Goal: Information Seeking & Learning: Learn about a topic

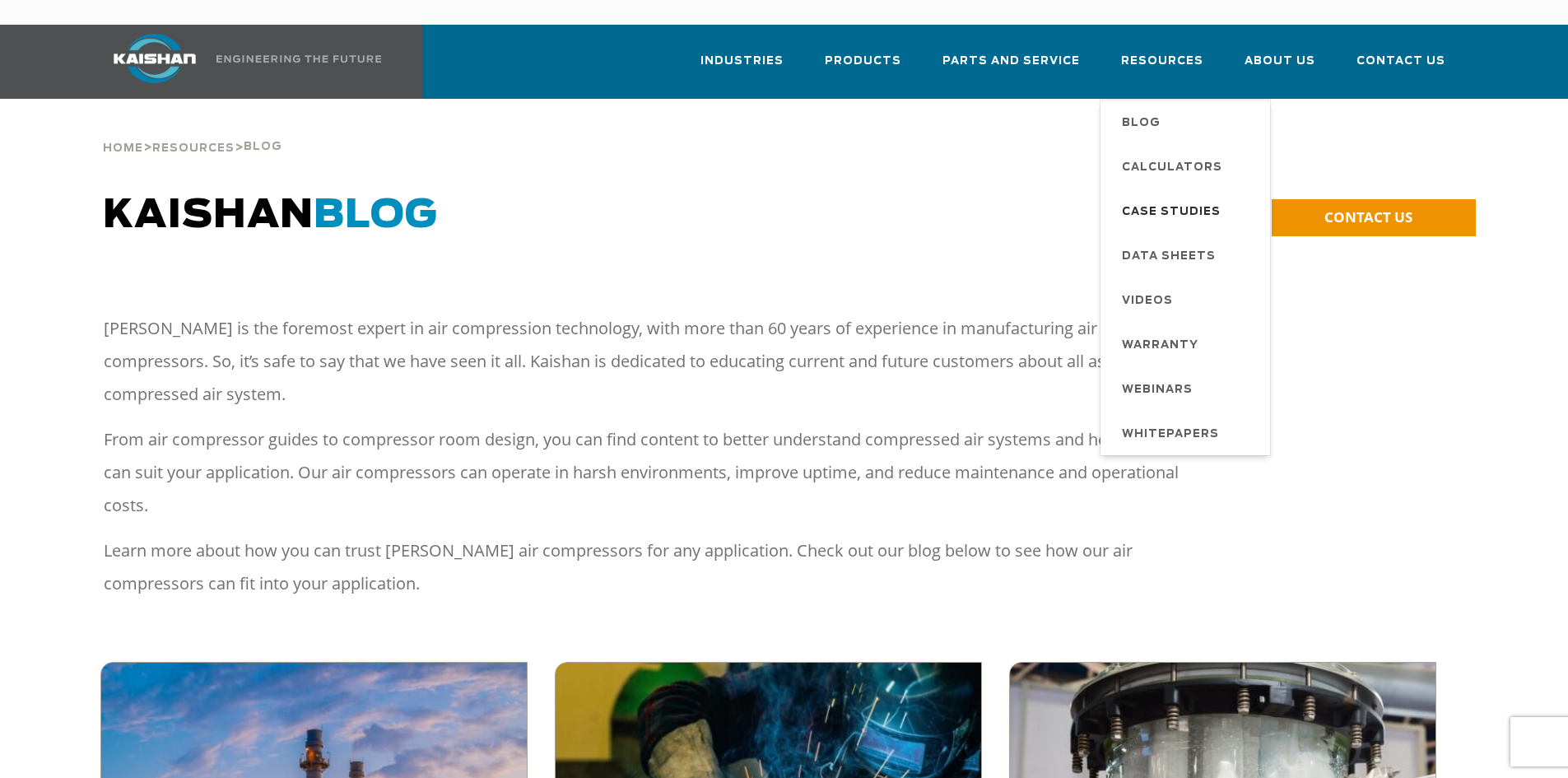
click at [1161, 198] on span "Case Studies" at bounding box center [1172, 212] width 99 height 28
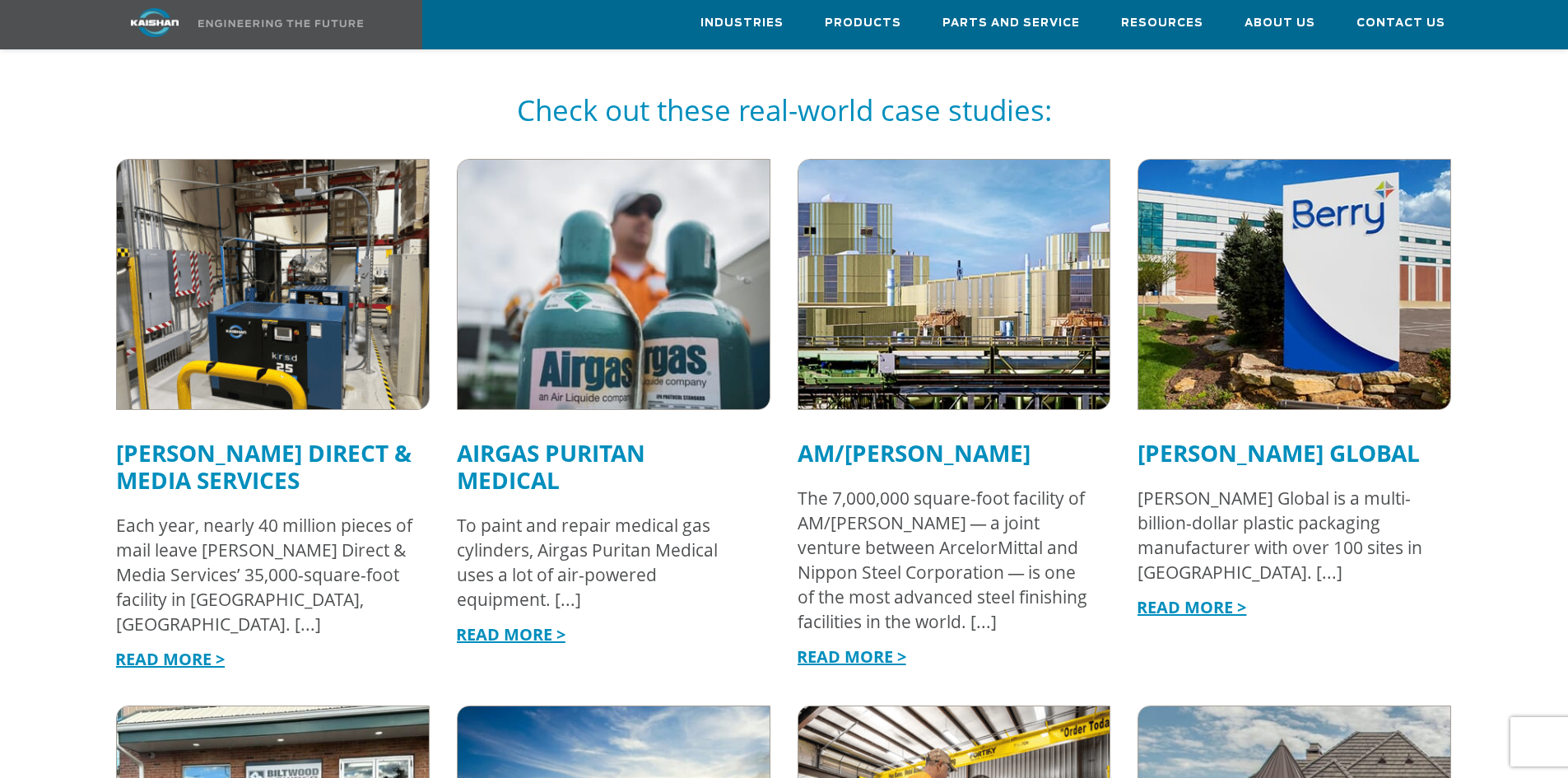
scroll to position [1153, 0]
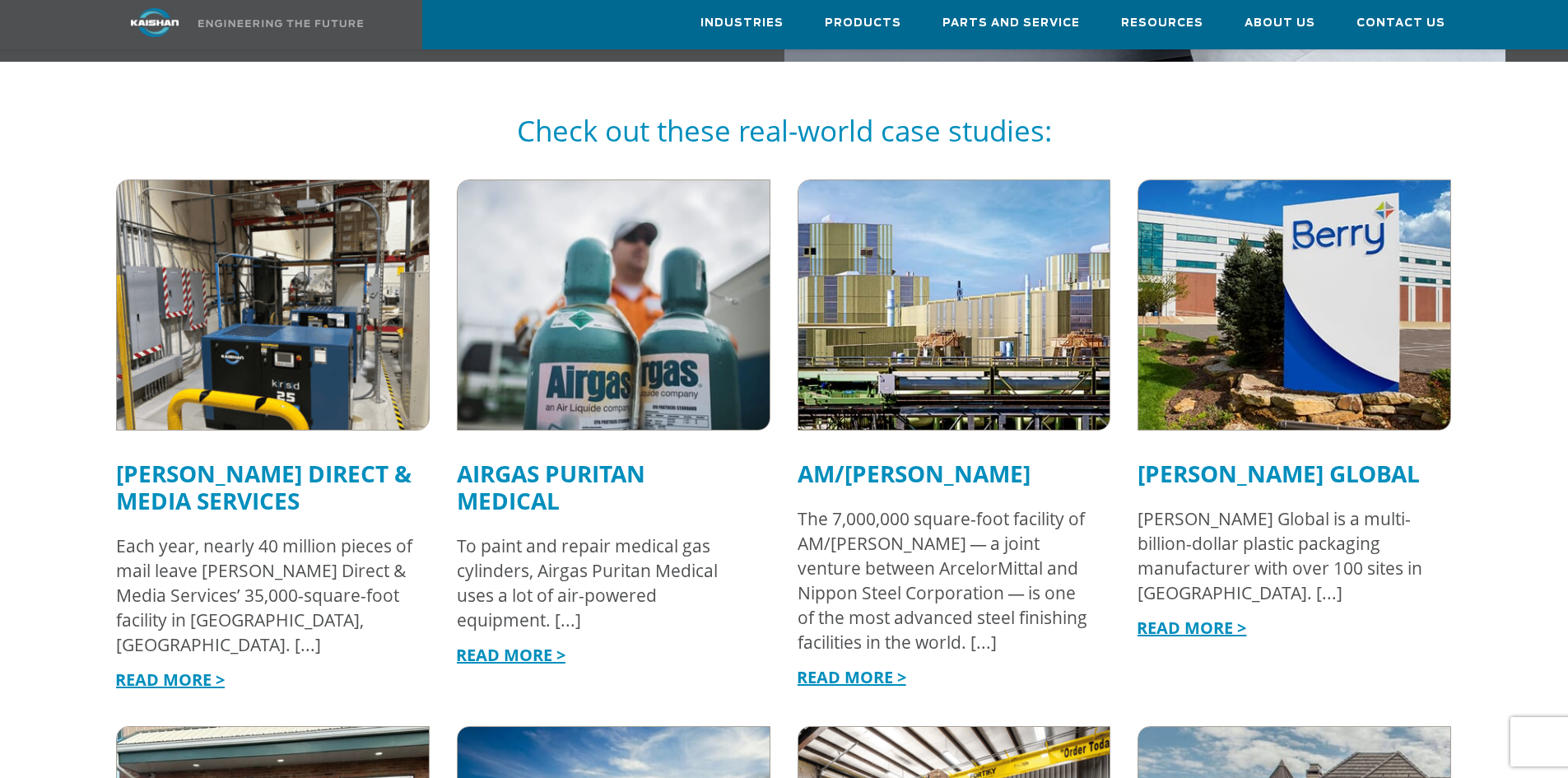
click at [309, 226] on img at bounding box center [273, 304] width 343 height 275
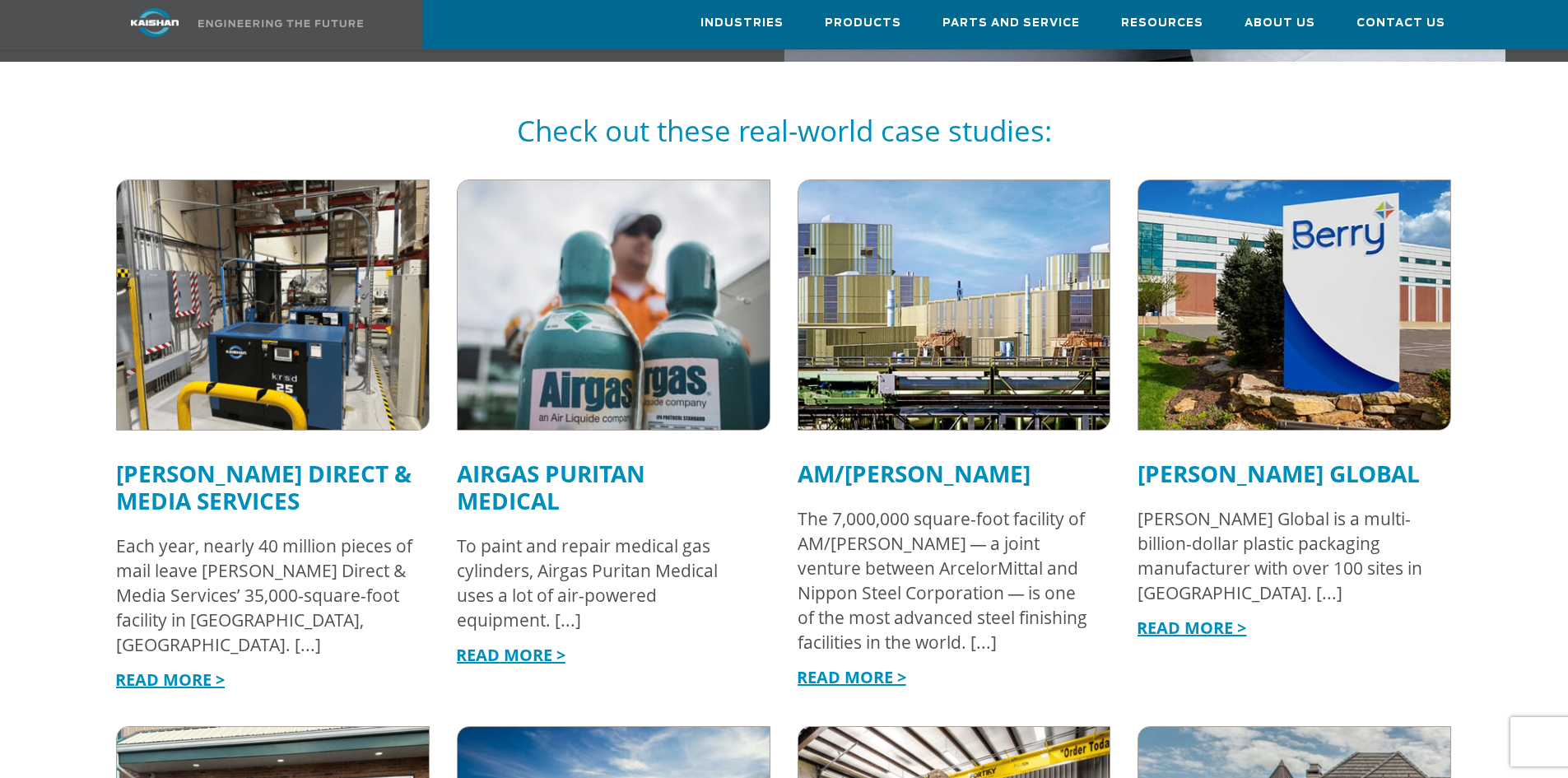
click at [593, 329] on img at bounding box center [614, 304] width 343 height 275
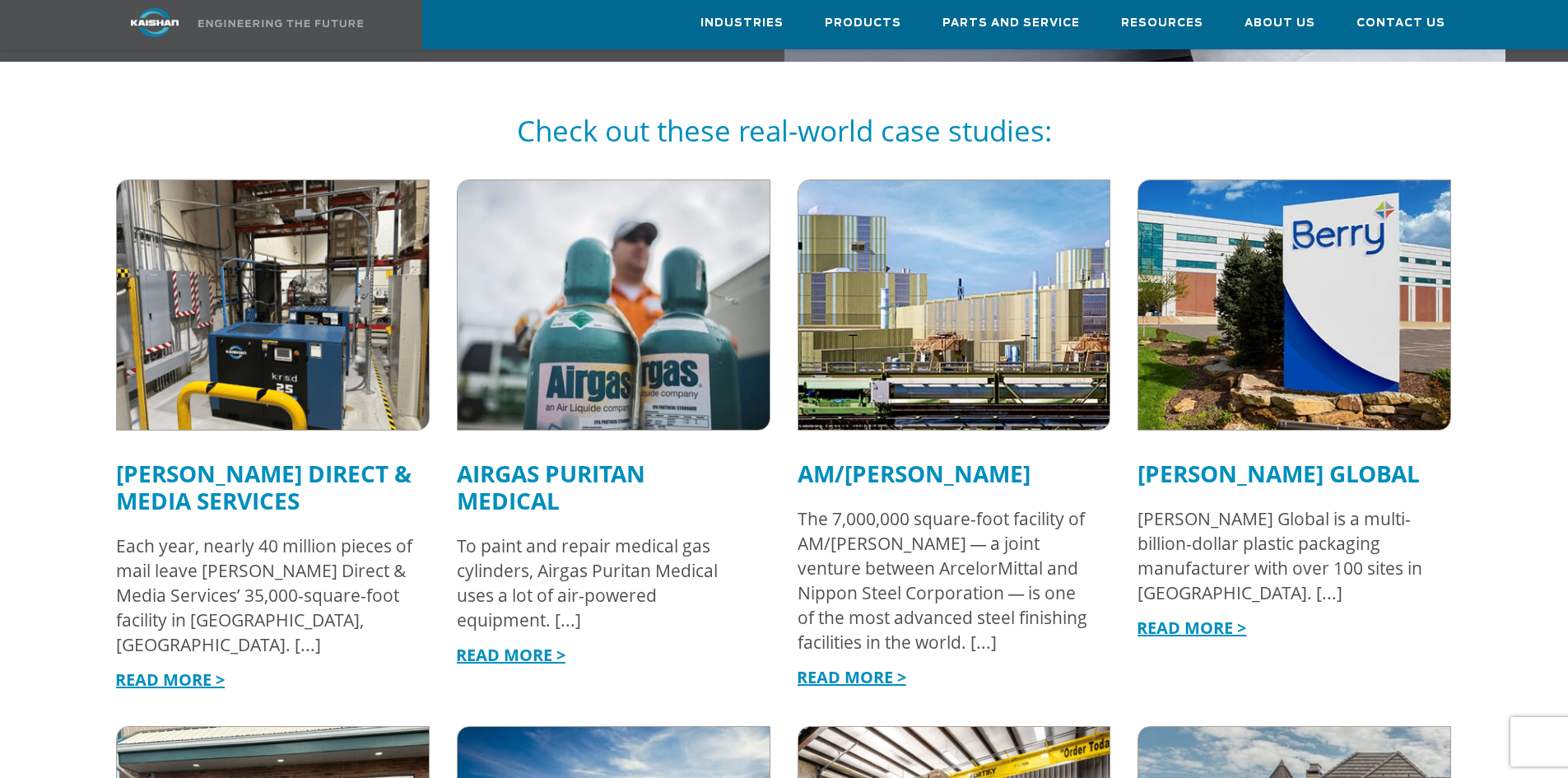
click at [986, 352] on img at bounding box center [954, 304] width 343 height 275
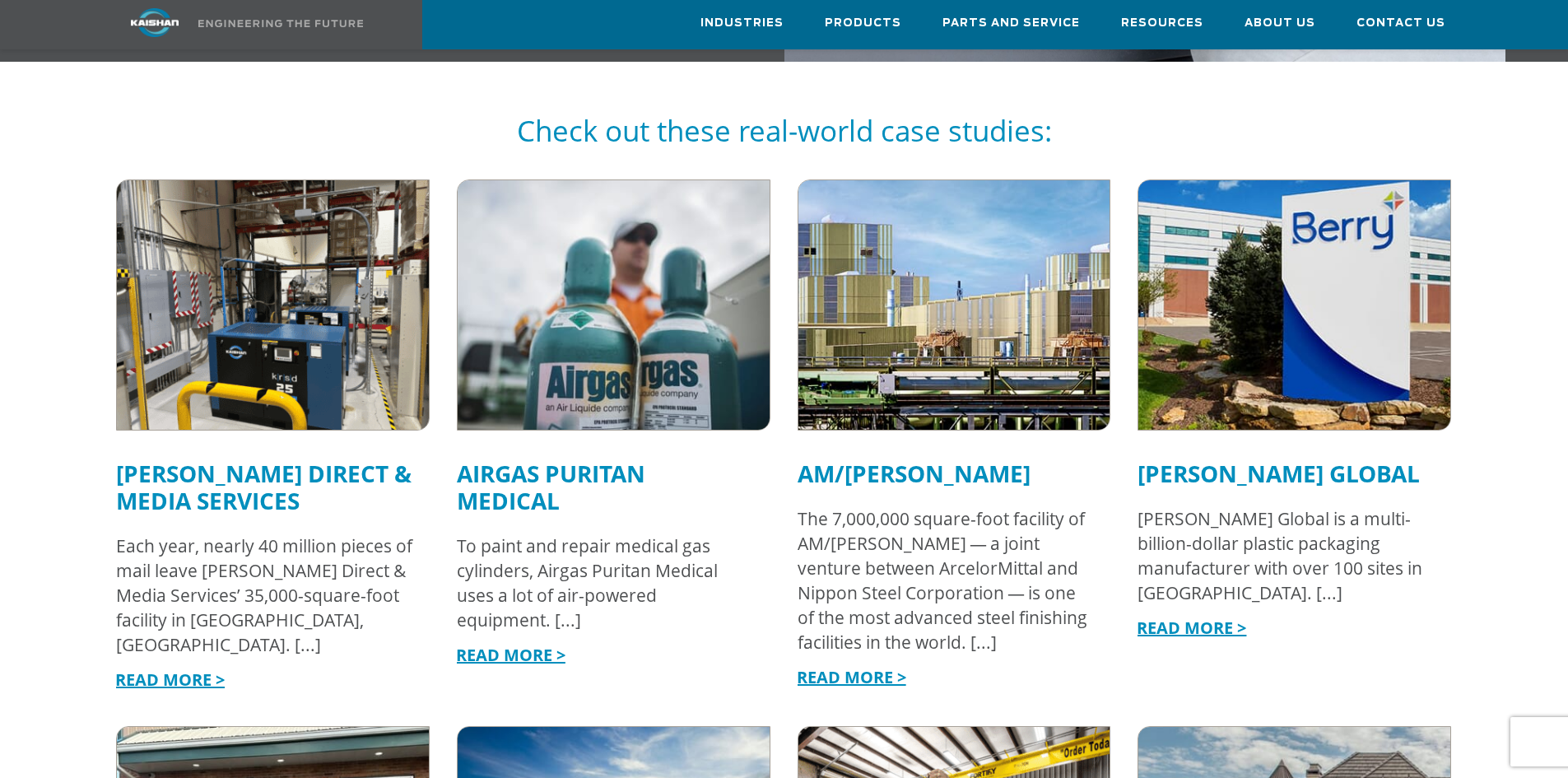
click at [1319, 328] on img at bounding box center [1295, 304] width 343 height 275
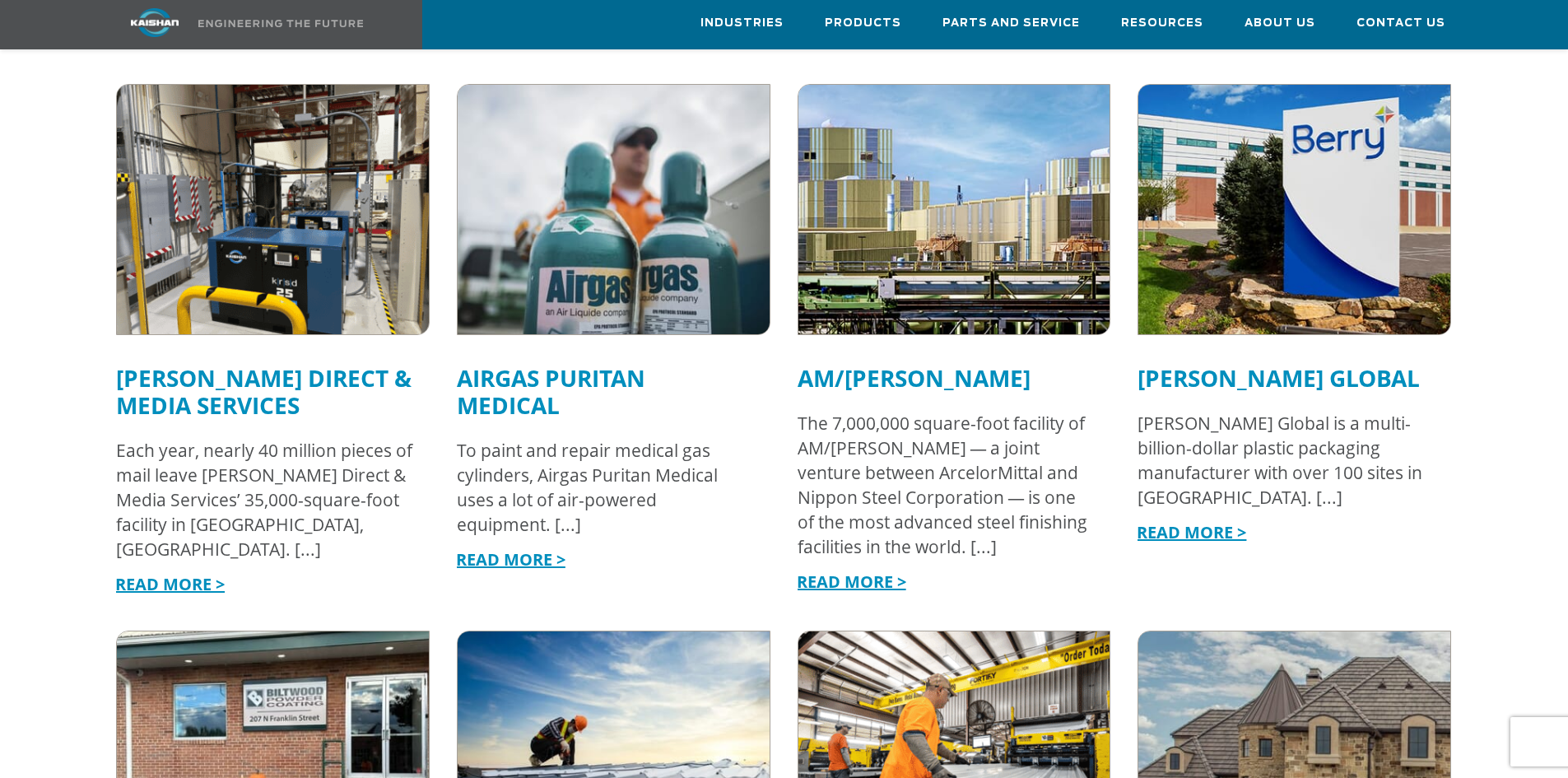
scroll to position [1482, 0]
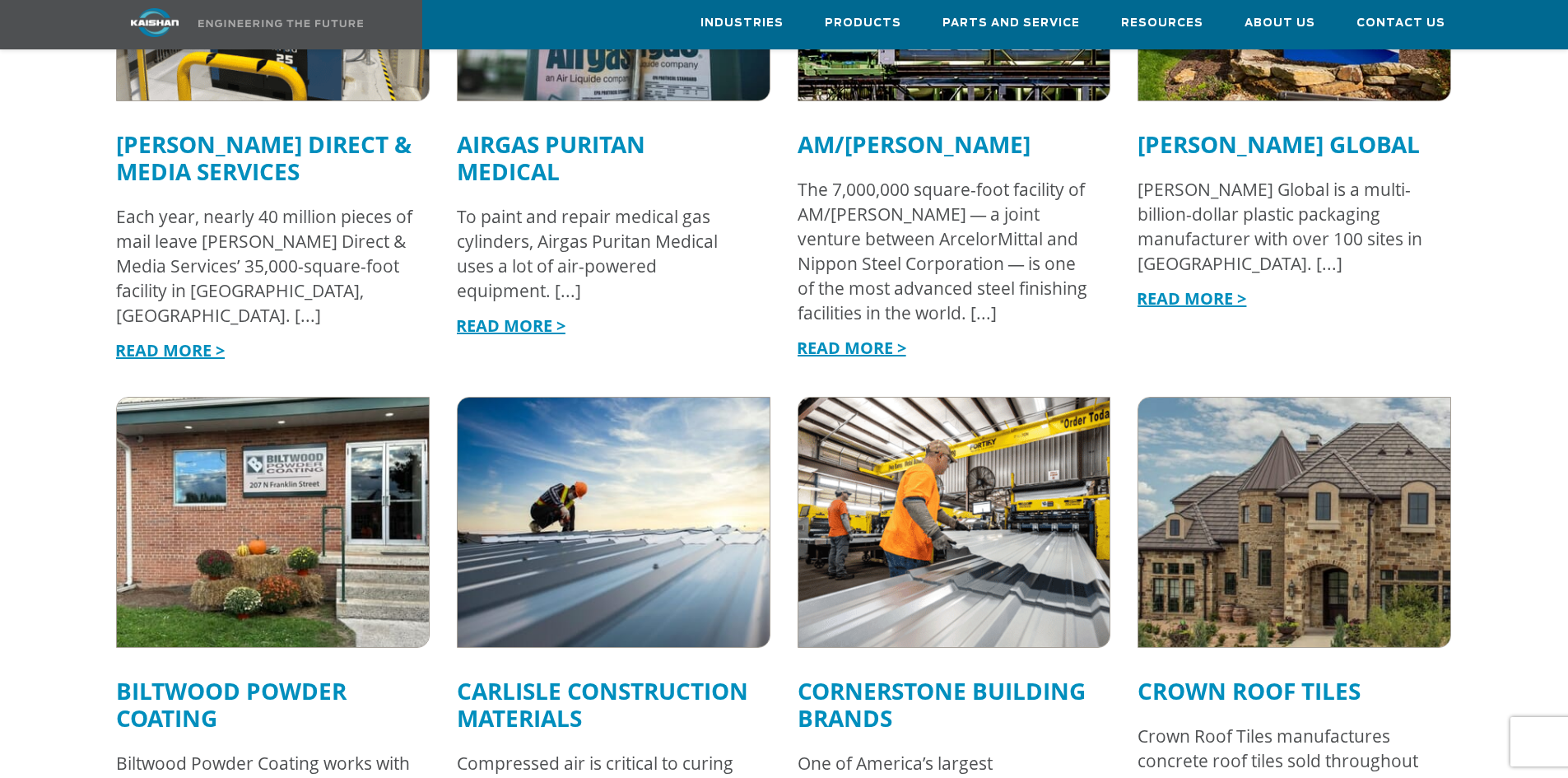
click at [303, 477] on img at bounding box center [273, 522] width 343 height 275
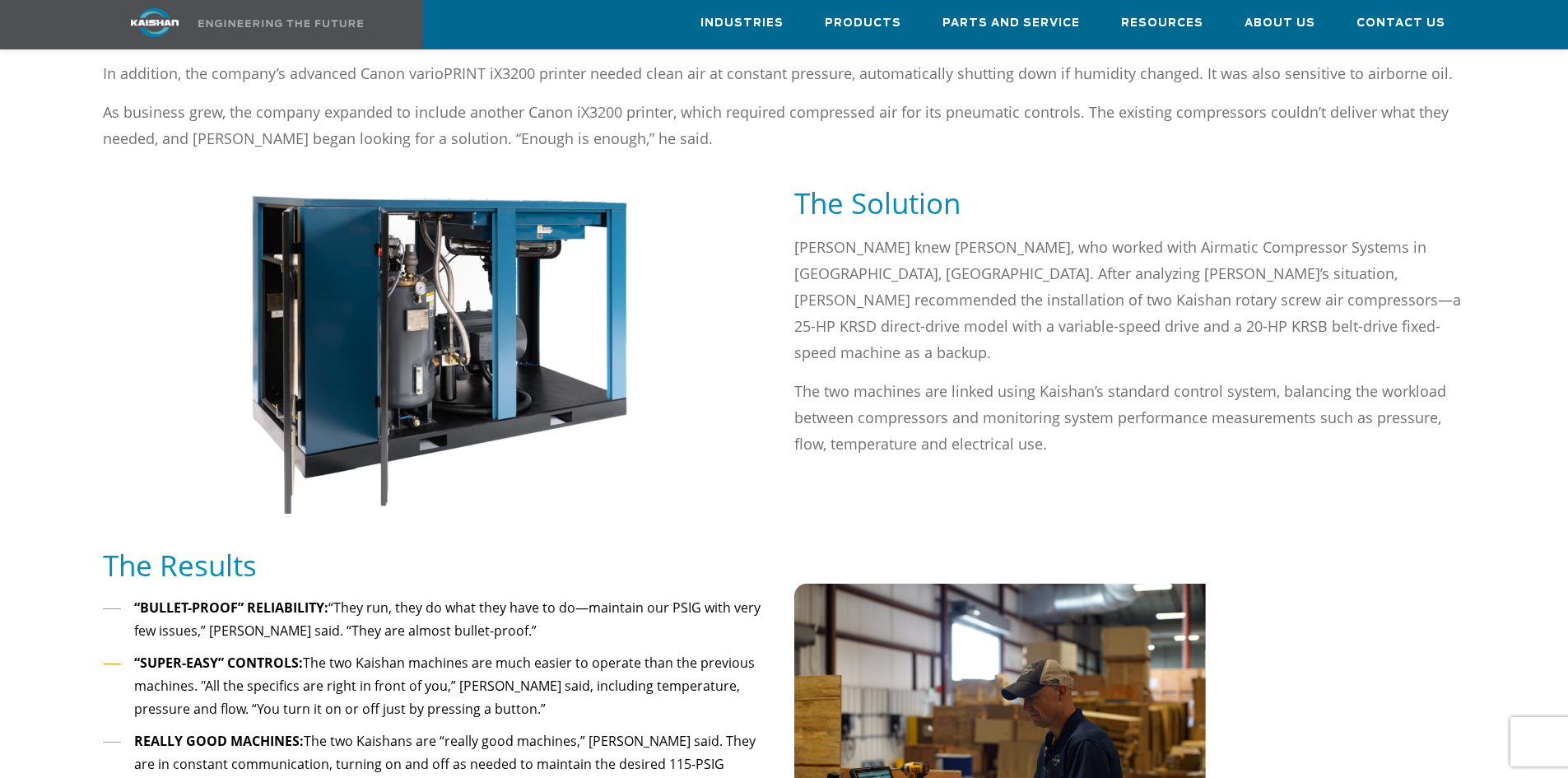
scroll to position [1235, 0]
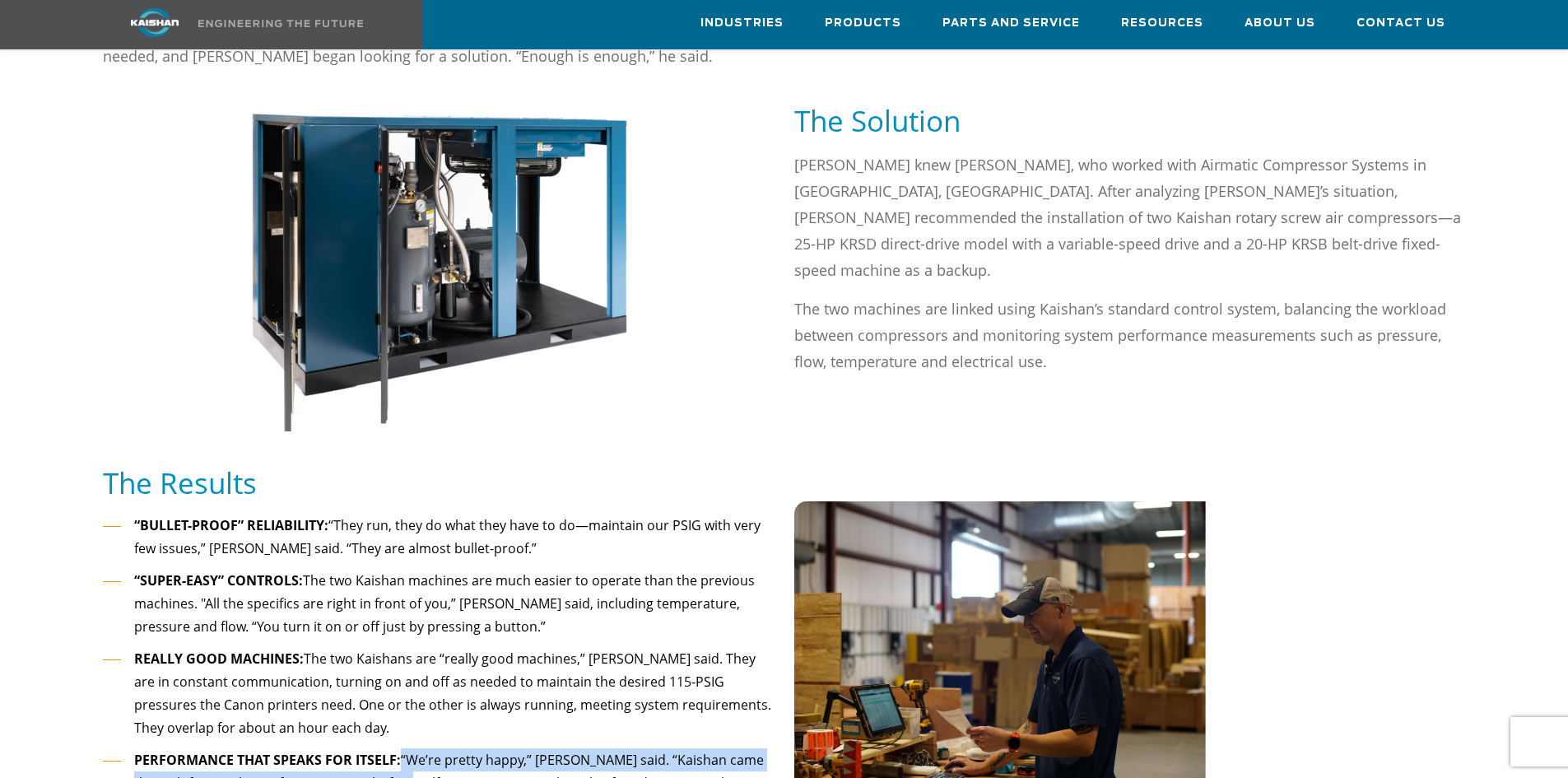
drag, startPoint x: 375, startPoint y: 711, endPoint x: 404, endPoint y: 688, distance: 37.0
click at [404, 748] on li "PERFORMANCE THAT SPEAKS FOR ITSELF: “We’re pretty happy,” Smith said. “Kaishan …" at bounding box center [439, 783] width 672 height 70
copy li "“We’re pretty happy,” Smith said. “Kaishan came through for us. The performance…"
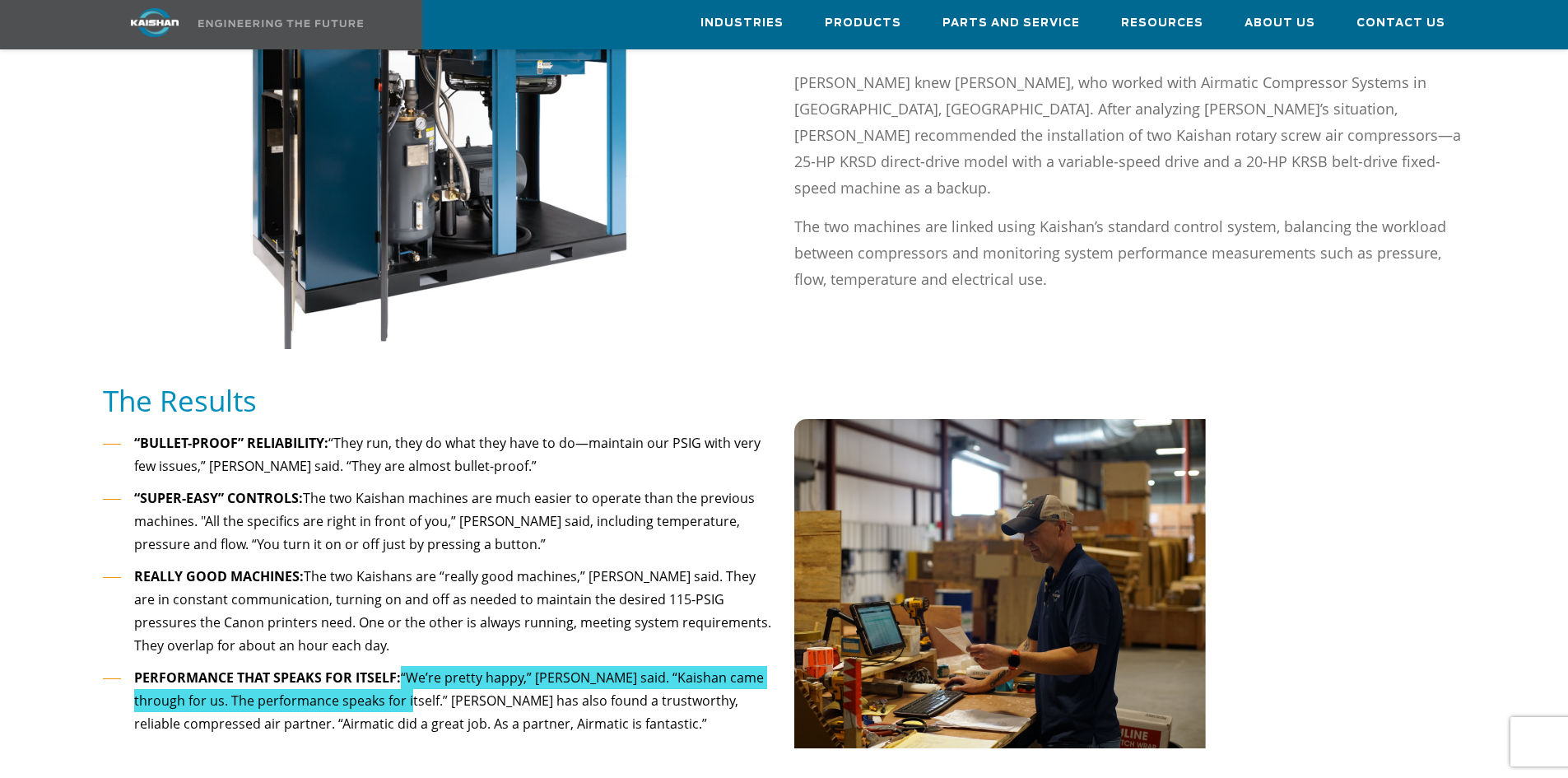
scroll to position [1399, 0]
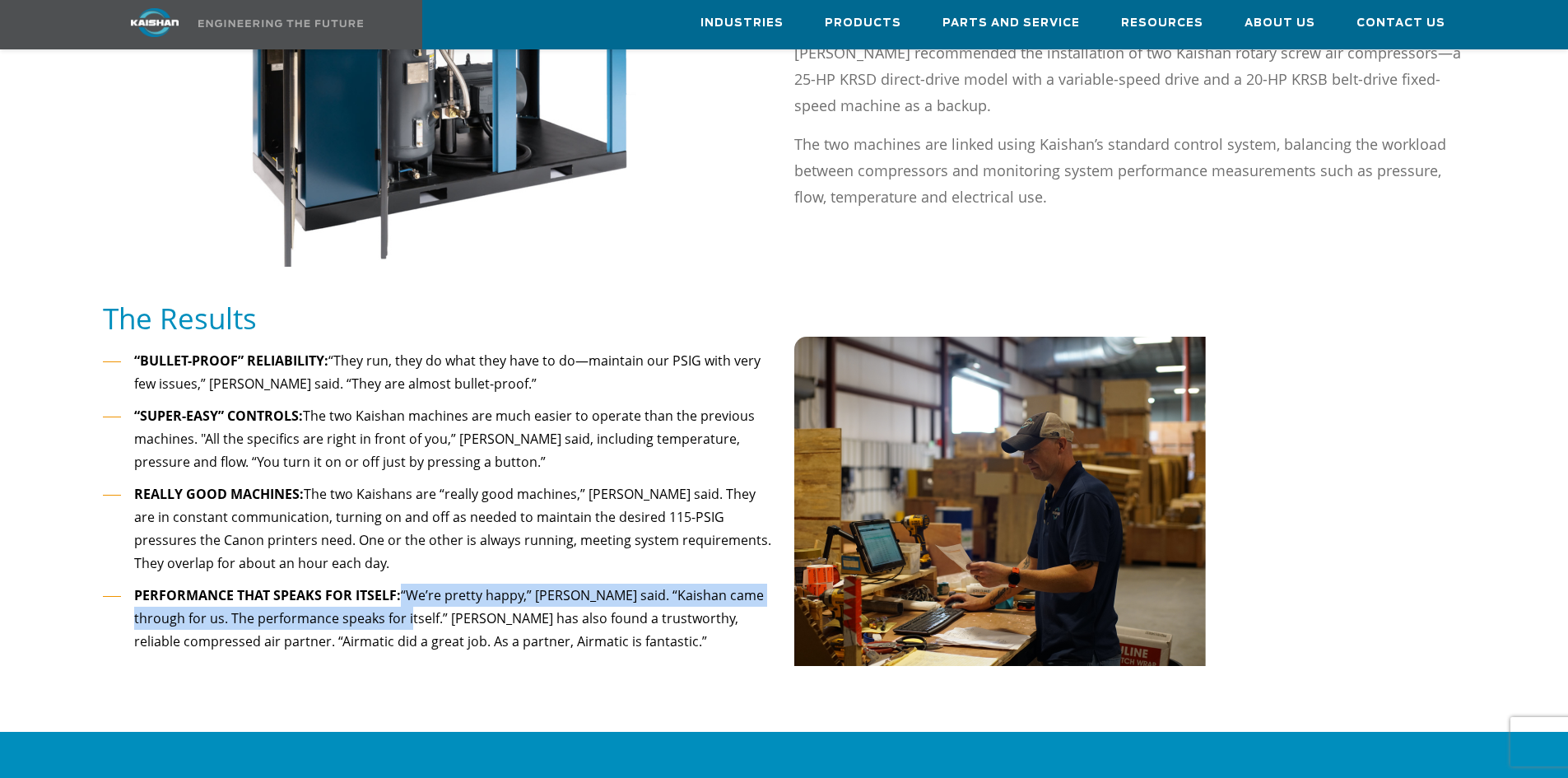
click at [403, 584] on li "PERFORMANCE THAT SPEAKS FOR ITSELF: “We’re pretty happy,” Smith said. “Kaishan …" at bounding box center [439, 618] width 672 height 70
drag, startPoint x: 370, startPoint y: 549, endPoint x: 402, endPoint y: 526, distance: 39.4
click at [402, 584] on li "PERFORMANCE THAT SPEAKS FOR ITSELF: “We’re pretty happy,” Smith said. “Kaishan …" at bounding box center [439, 618] width 672 height 70
copy li "“We’re pretty happy,” Smith said. “Kaishan came through for us. The performance…"
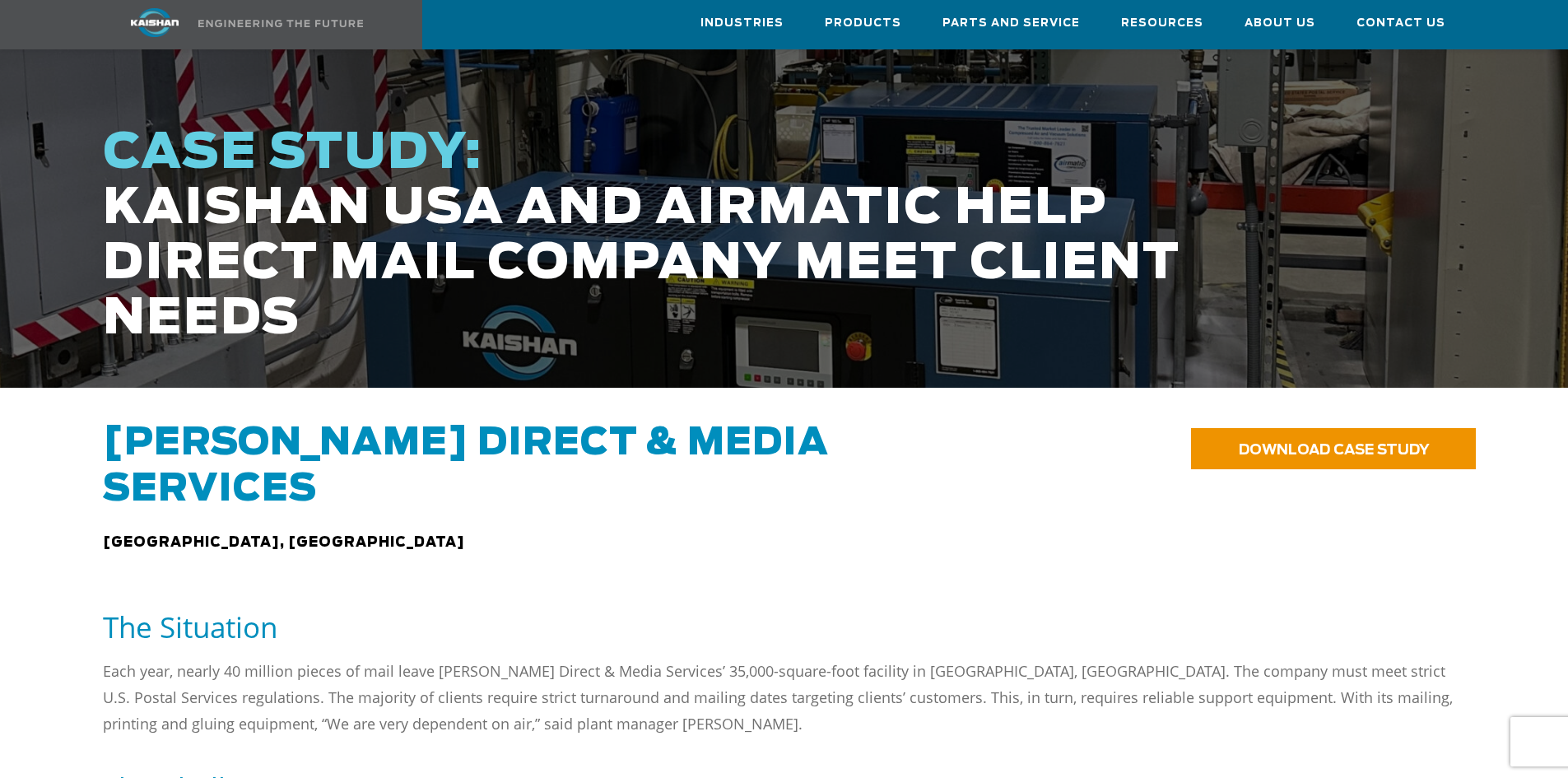
scroll to position [329, 0]
click at [645, 657] on p "Each year, nearly 40 million pieces of mail leave Adams Direct & Media Services…" at bounding box center [784, 697] width 1363 height 79
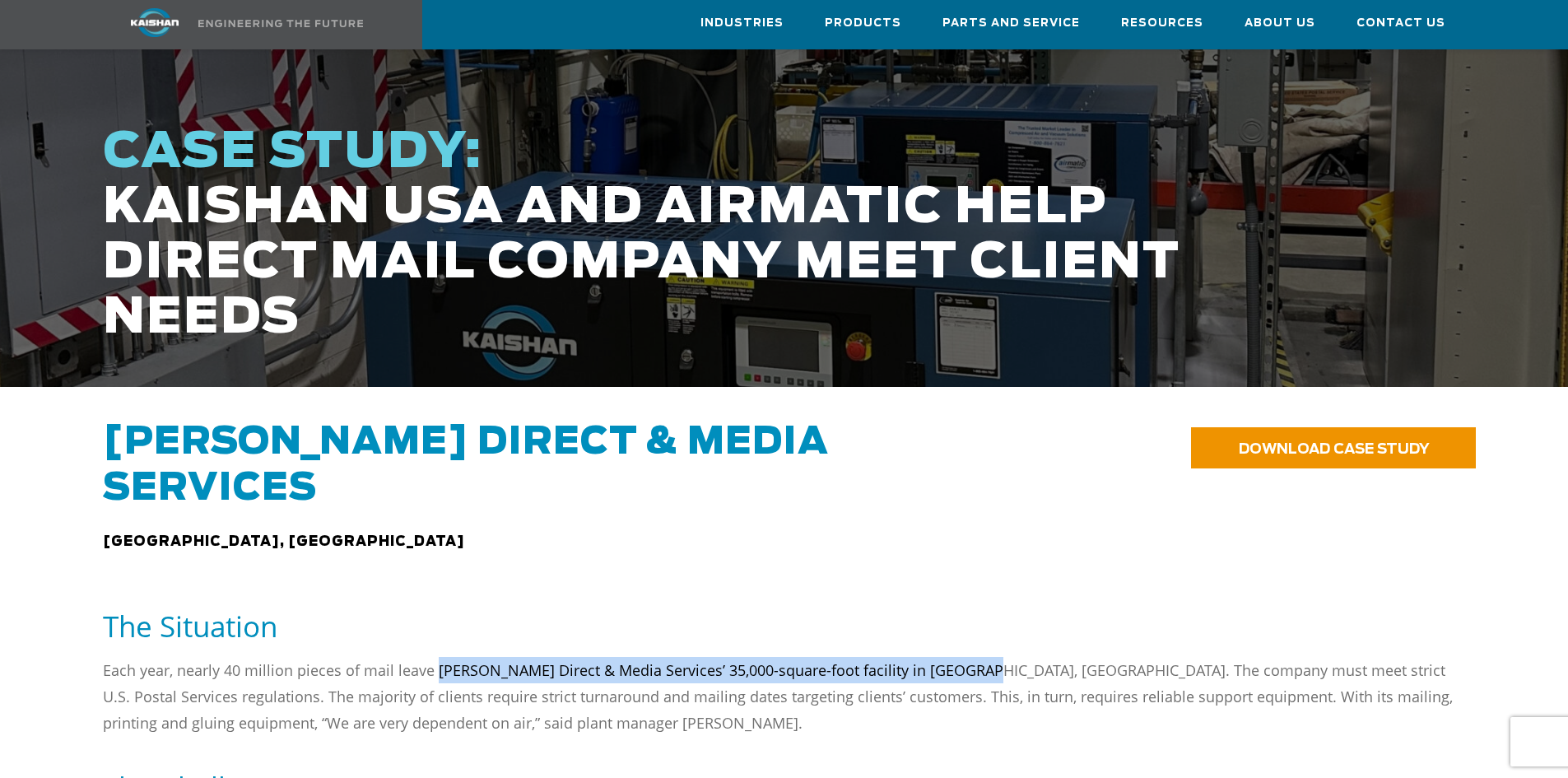
drag, startPoint x: 967, startPoint y: 602, endPoint x: 435, endPoint y: 610, distance: 532.1
click at [435, 657] on p "Each year, nearly 40 million pieces of mail leave Adams Direct & Media Services…" at bounding box center [784, 697] width 1363 height 79
copy p "Adams Direct & Media Services’ 35,000-square-foot facility in East Hanover, NJ"
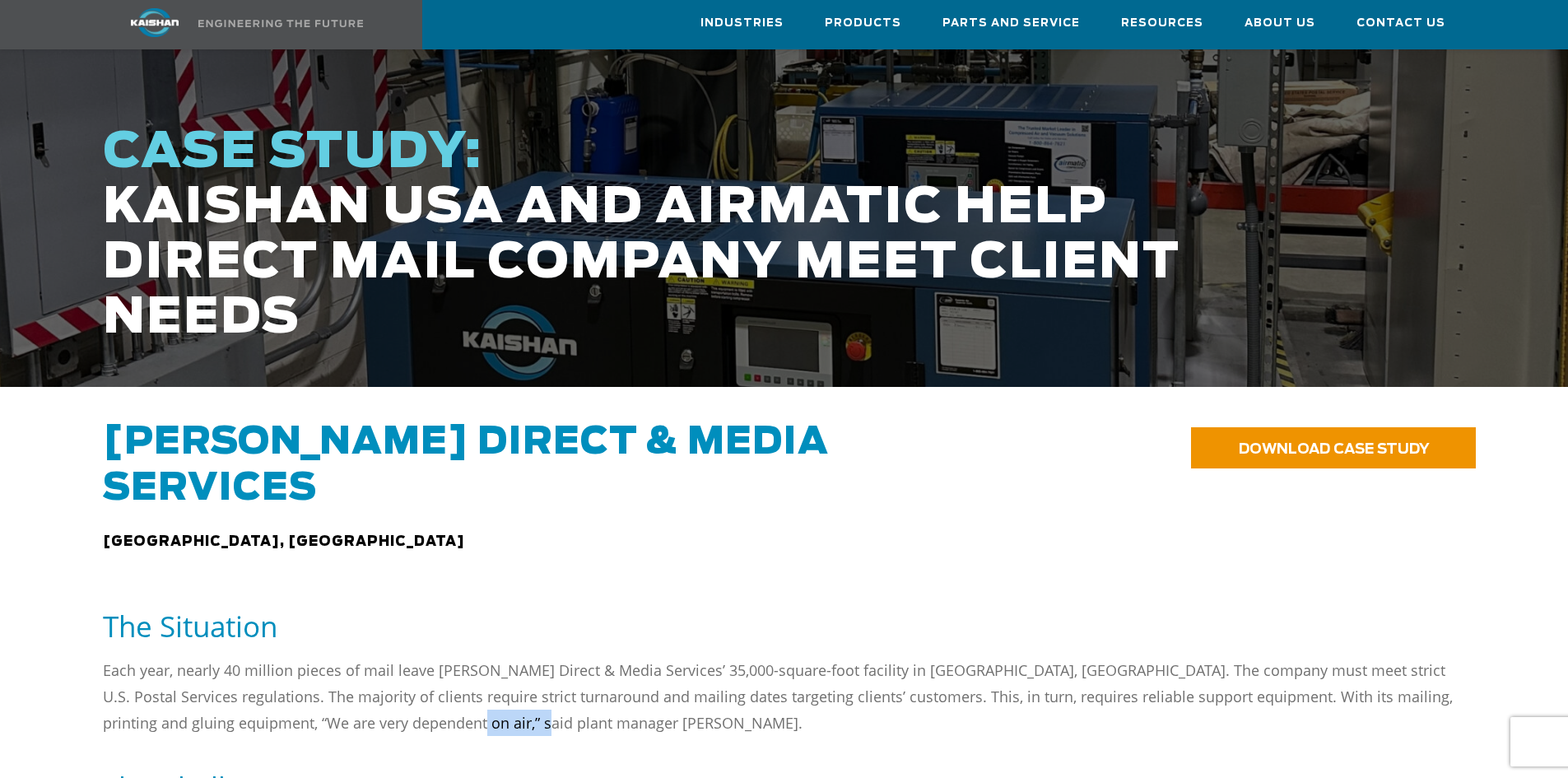
drag, startPoint x: 472, startPoint y: 651, endPoint x: 401, endPoint y: 656, distance: 71.2
click at [401, 657] on p "Each year, nearly 40 million pieces of mail leave Adams Direct & Media Services…" at bounding box center [784, 697] width 1363 height 79
copy p "Jeff Smith"
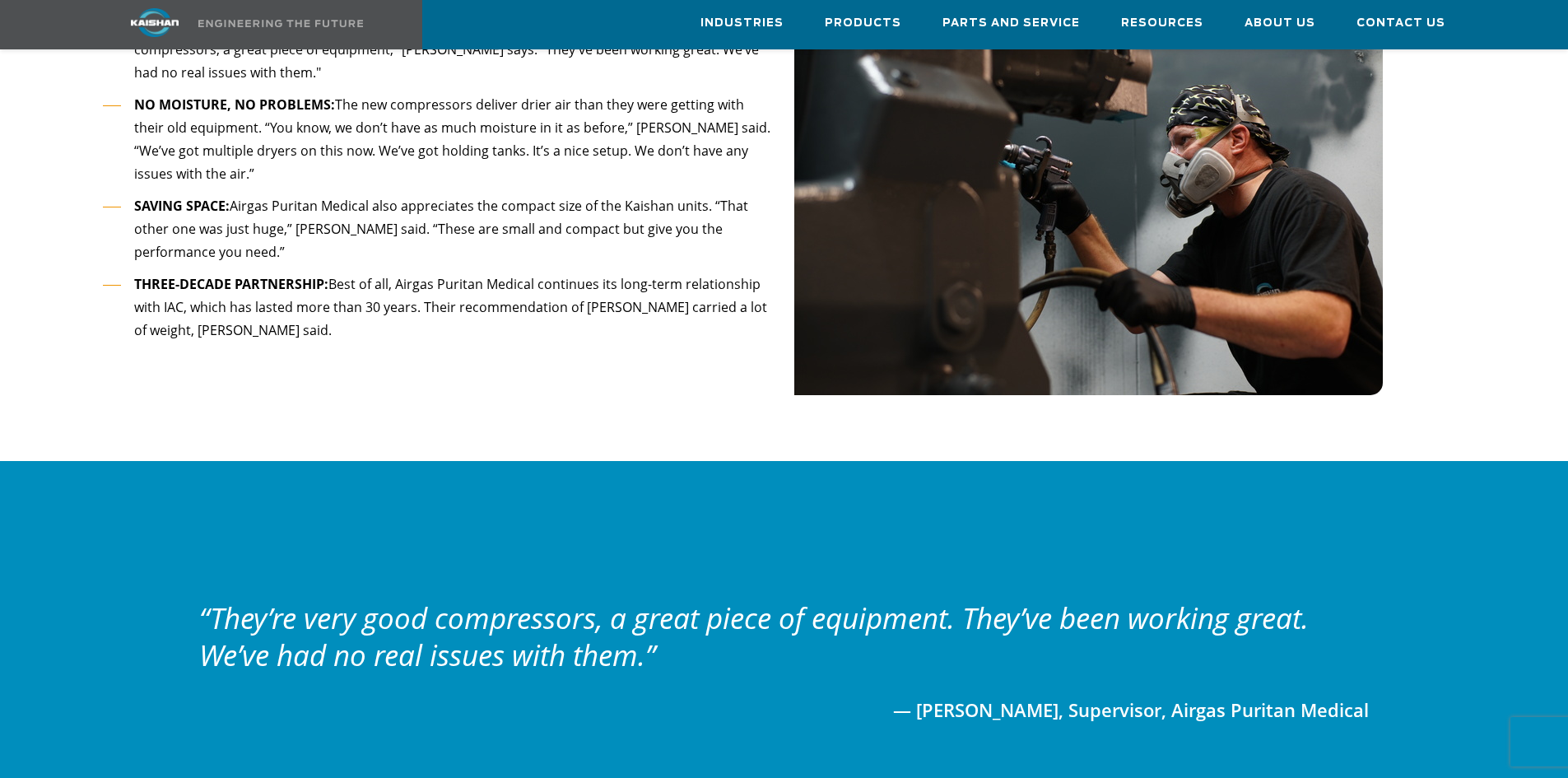
scroll to position [1811, 0]
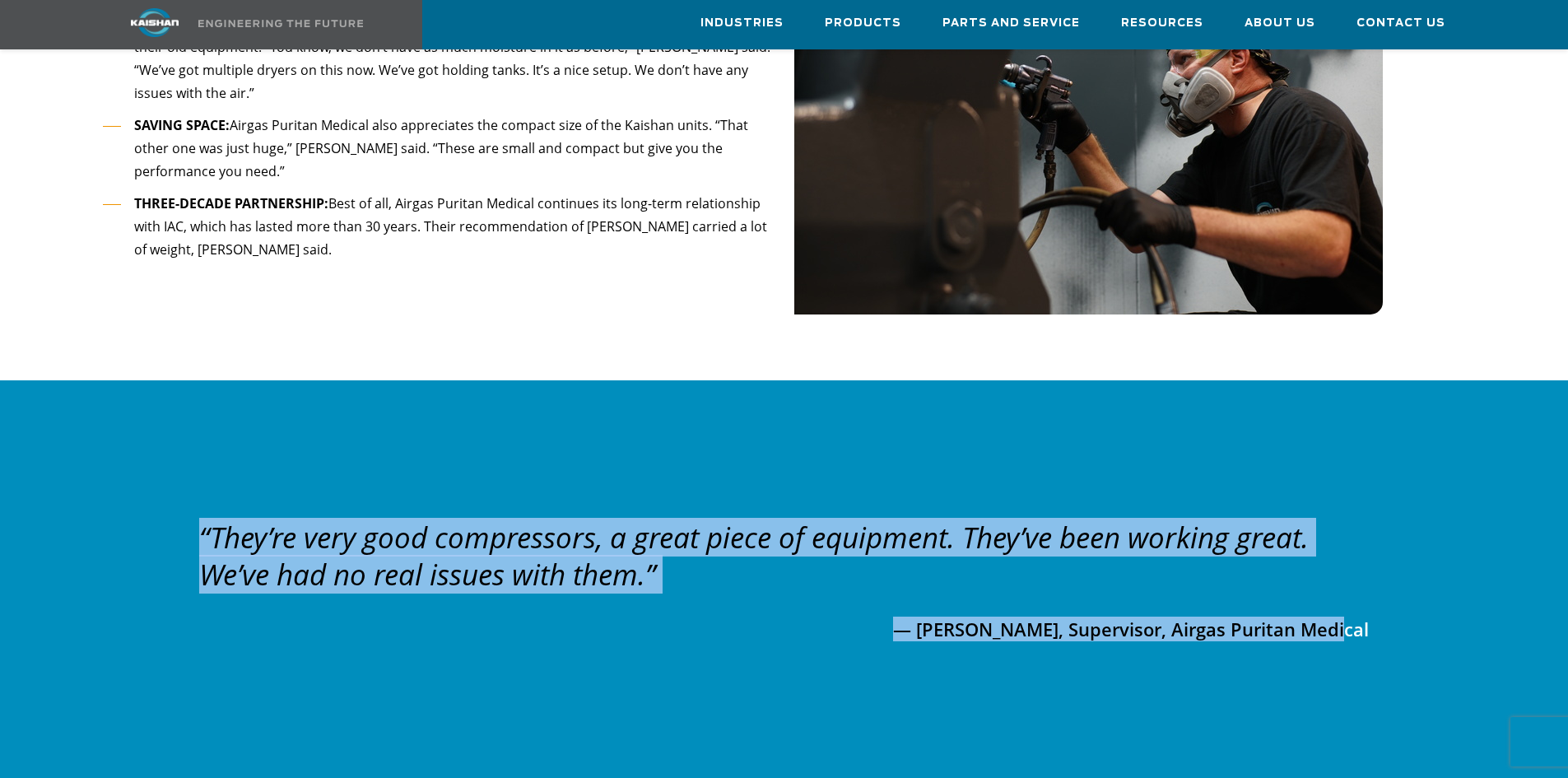
drag, startPoint x: 1416, startPoint y: 603, endPoint x: 210, endPoint y: 481, distance: 1212.2
click at [210, 481] on div "“They’re very good compressors, a great piece of equipment. They’ve been workin…" at bounding box center [784, 586] width 1568 height 411
copy div "“They’re very good compressors, a great piece of equipment. They’ve been workin…"
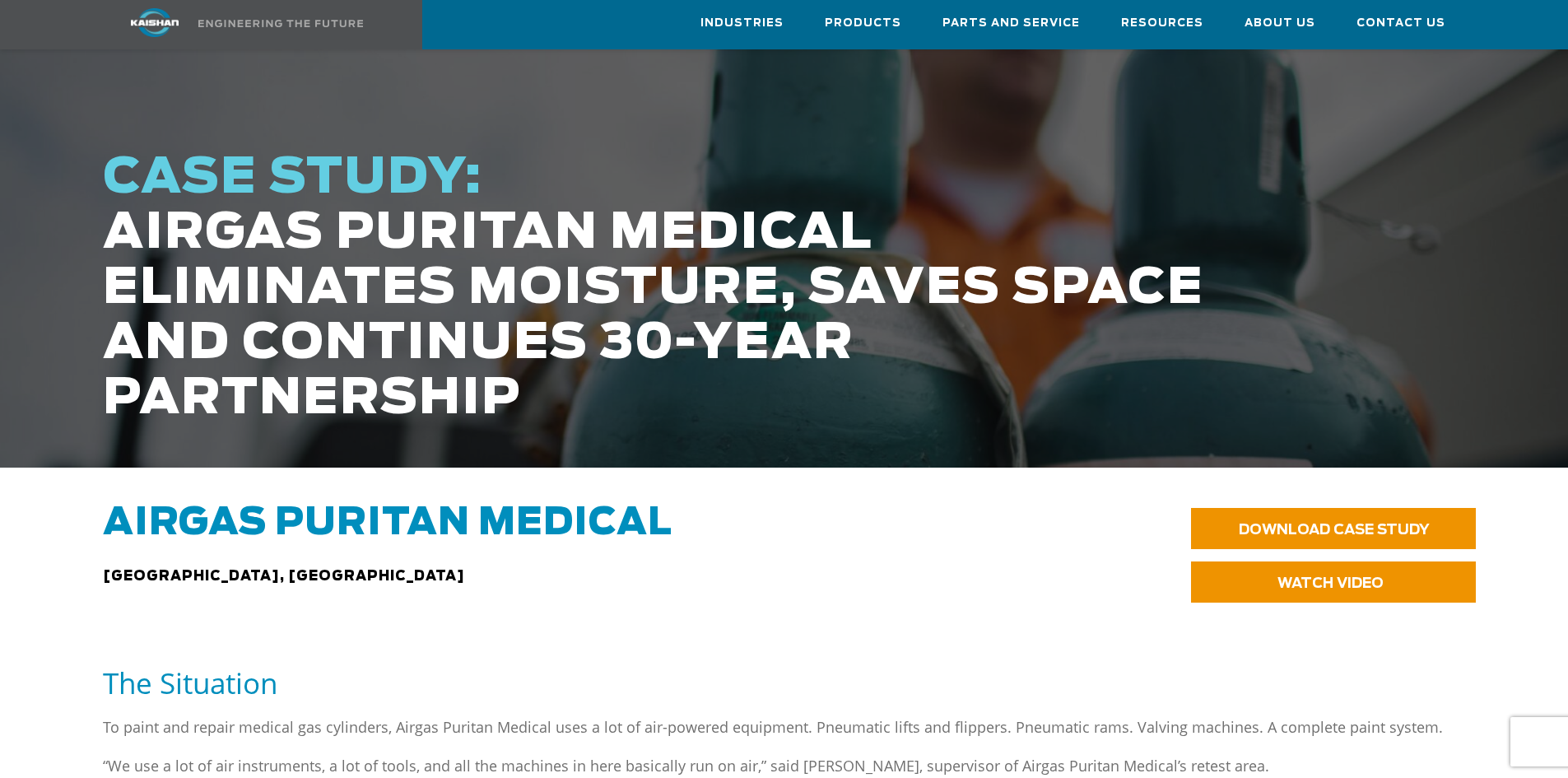
scroll to position [329, 0]
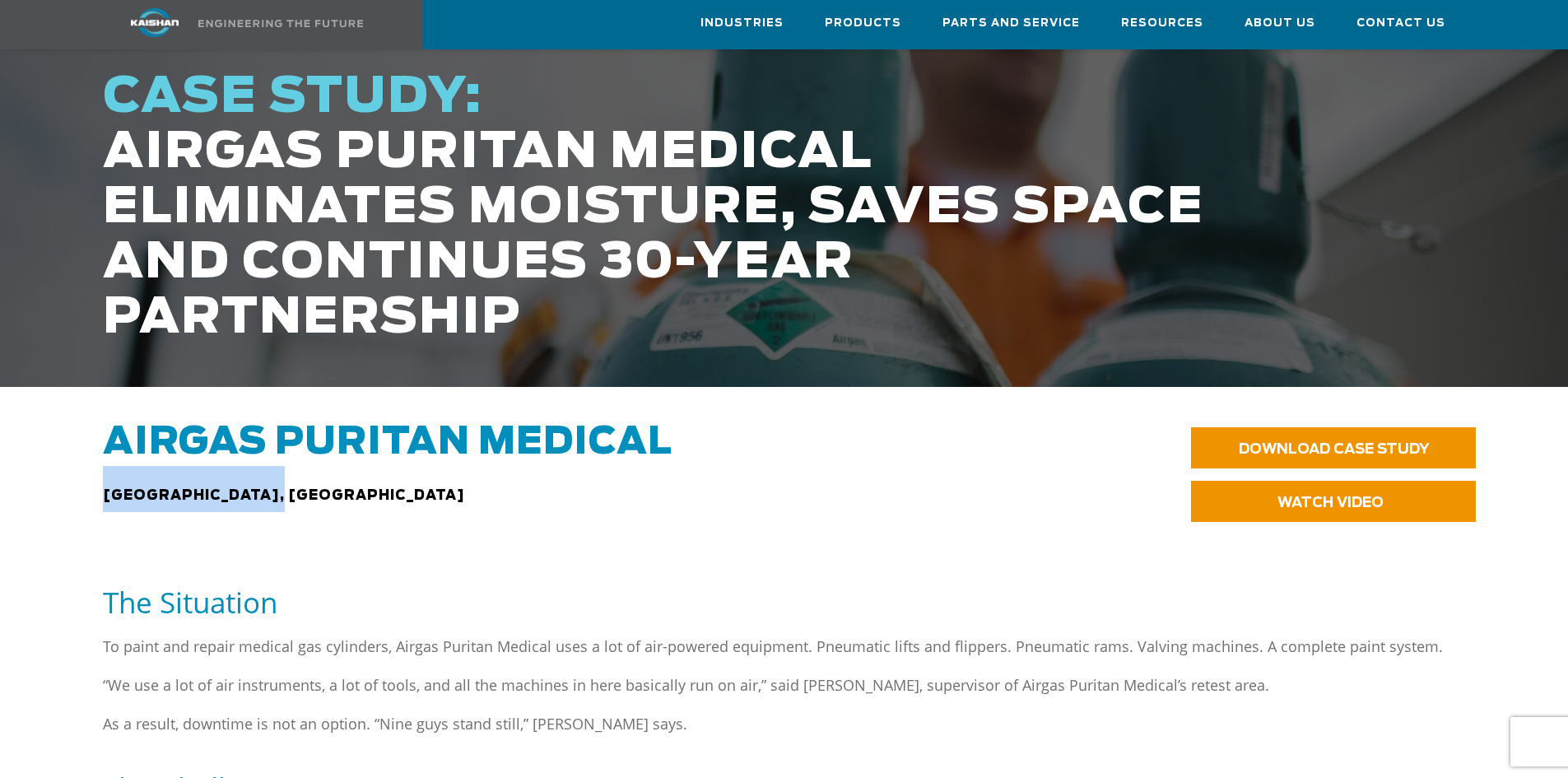
drag, startPoint x: 288, startPoint y: 474, endPoint x: 93, endPoint y: 474, distance: 195.0
click at [93, 474] on div "Airgas Puritan Medical Temple Terrace, FL" at bounding box center [554, 483] width 922 height 125
copy span "Temple Terrace, FL"
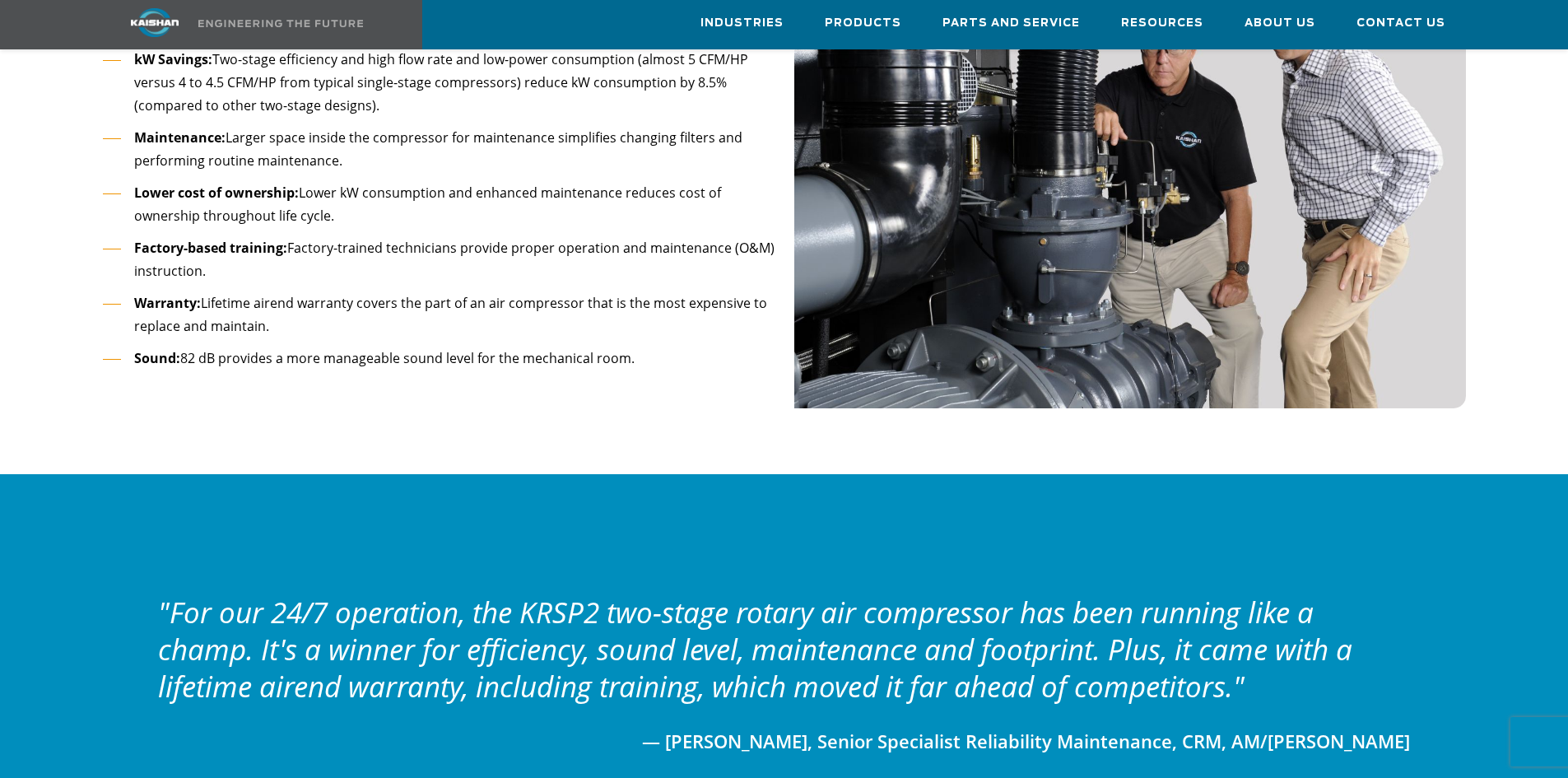
scroll to position [2057, 0]
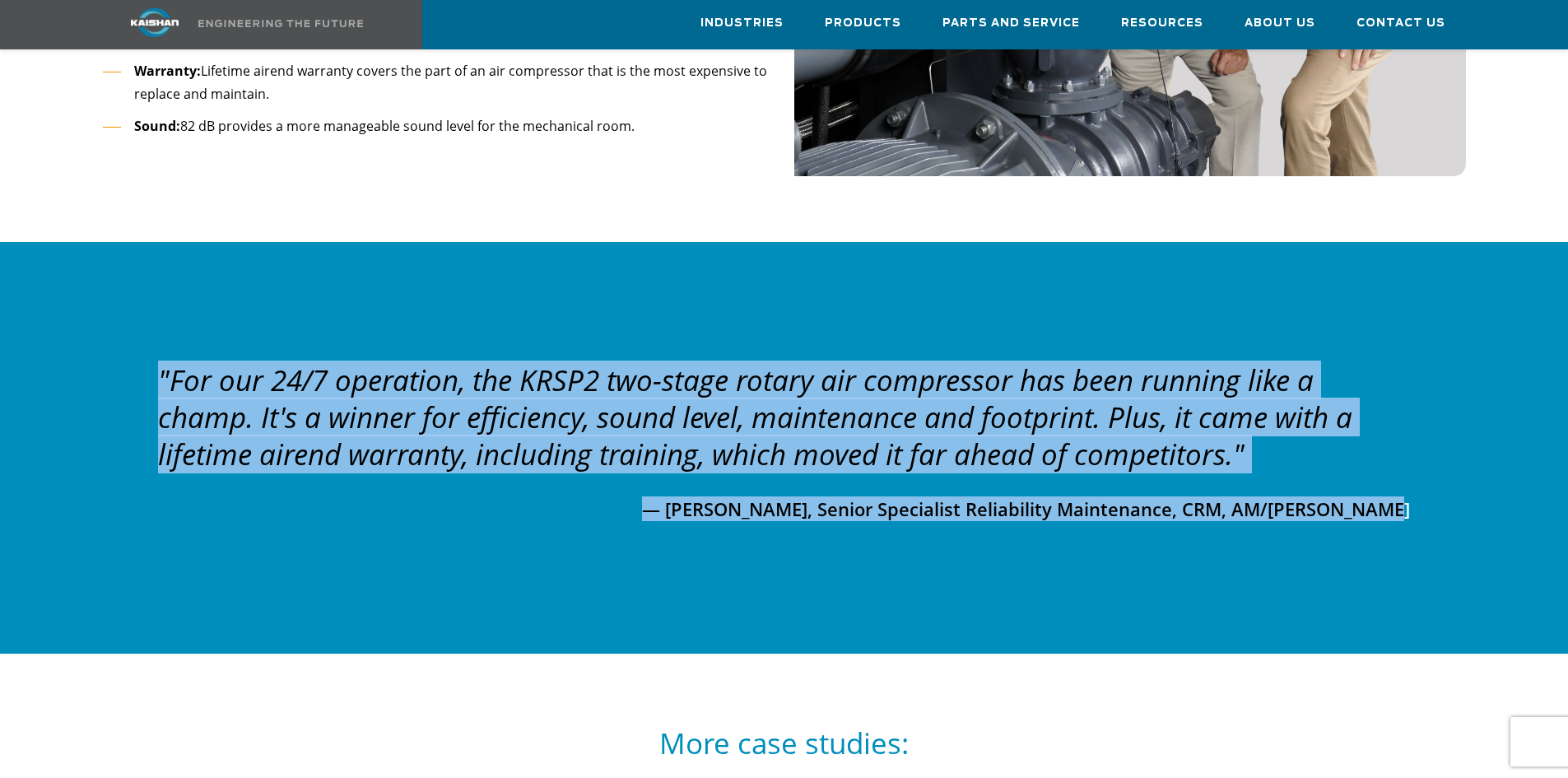
drag, startPoint x: 1444, startPoint y: 486, endPoint x: 148, endPoint y: 362, distance: 1301.9
click at [148, 362] on div ""For our 24/7 operation, the KRSP2 two-stage rotary air compressor has been run…" at bounding box center [784, 448] width 1383 height 172
copy div ""For our 24/7 operation, the KRSP2 two-stage rotary air compressor has been run…"
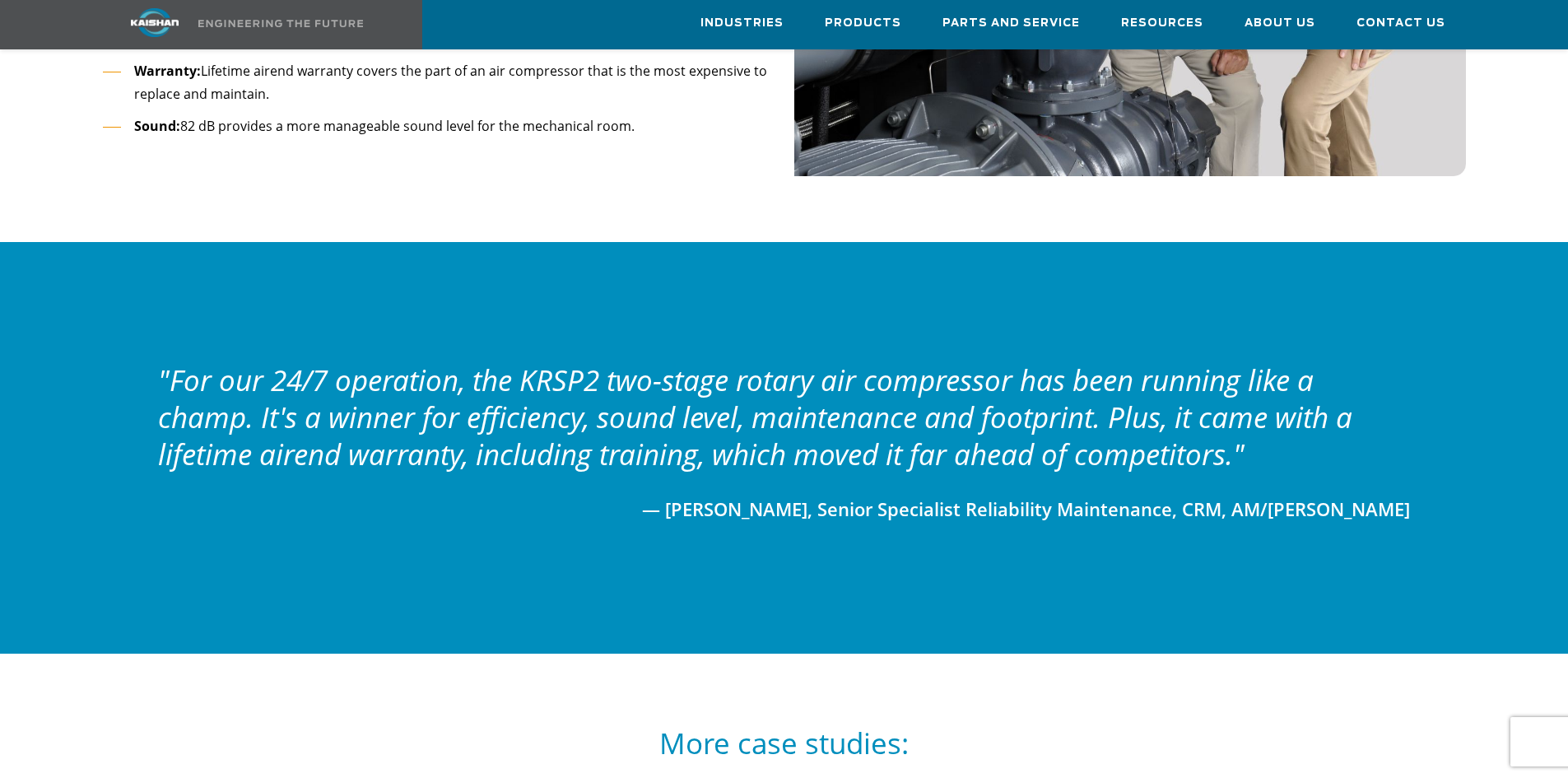
drag, startPoint x: 1329, startPoint y: 560, endPoint x: 1297, endPoint y: 532, distance: 42.5
click at [1329, 560] on div at bounding box center [784, 447] width 1568 height 411
click at [1200, 487] on p "— Floyd Patterson, Senior Specialist Reliability Maintenance, CRM, AM/NS Calvert" at bounding box center [784, 502] width 1253 height 37
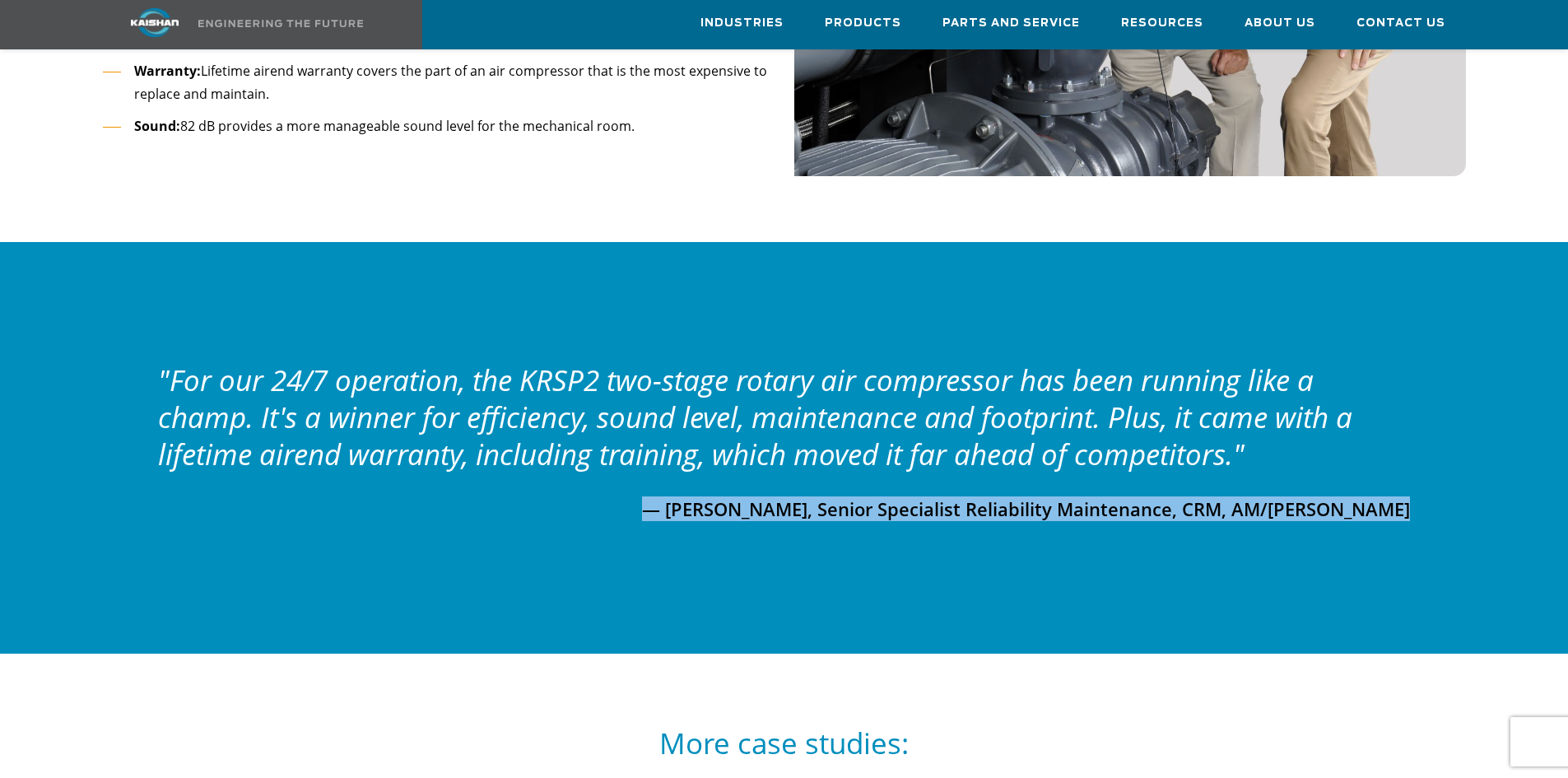
click at [1200, 487] on p "— Floyd Patterson, Senior Specialist Reliability Maintenance, CRM, AM/NS Calvert" at bounding box center [784, 502] width 1253 height 37
copy p "— Floyd Patterson, Senior Specialist Reliability Maintenance, CRM, AM/NS Calvert"
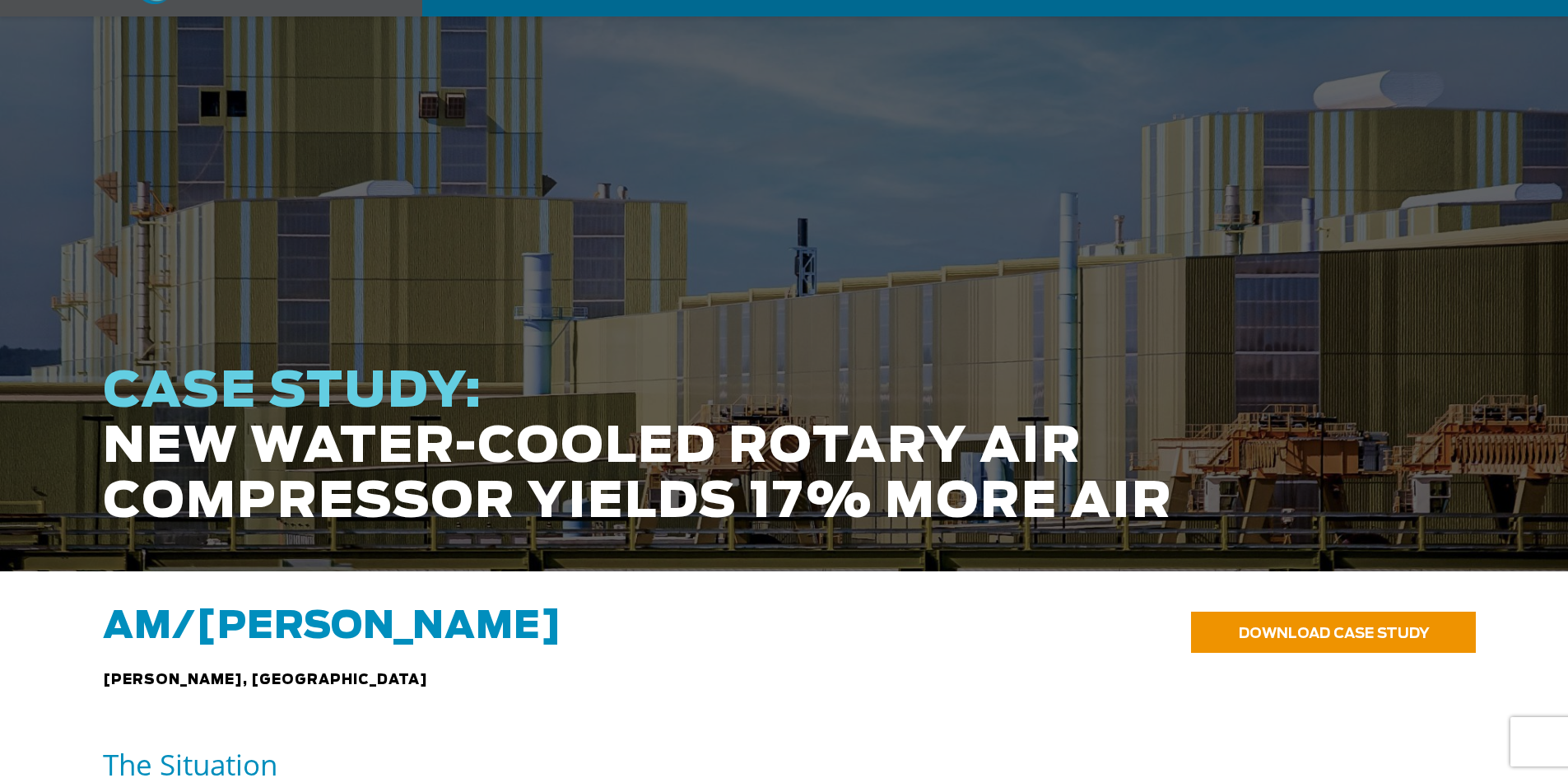
scroll to position [329, 0]
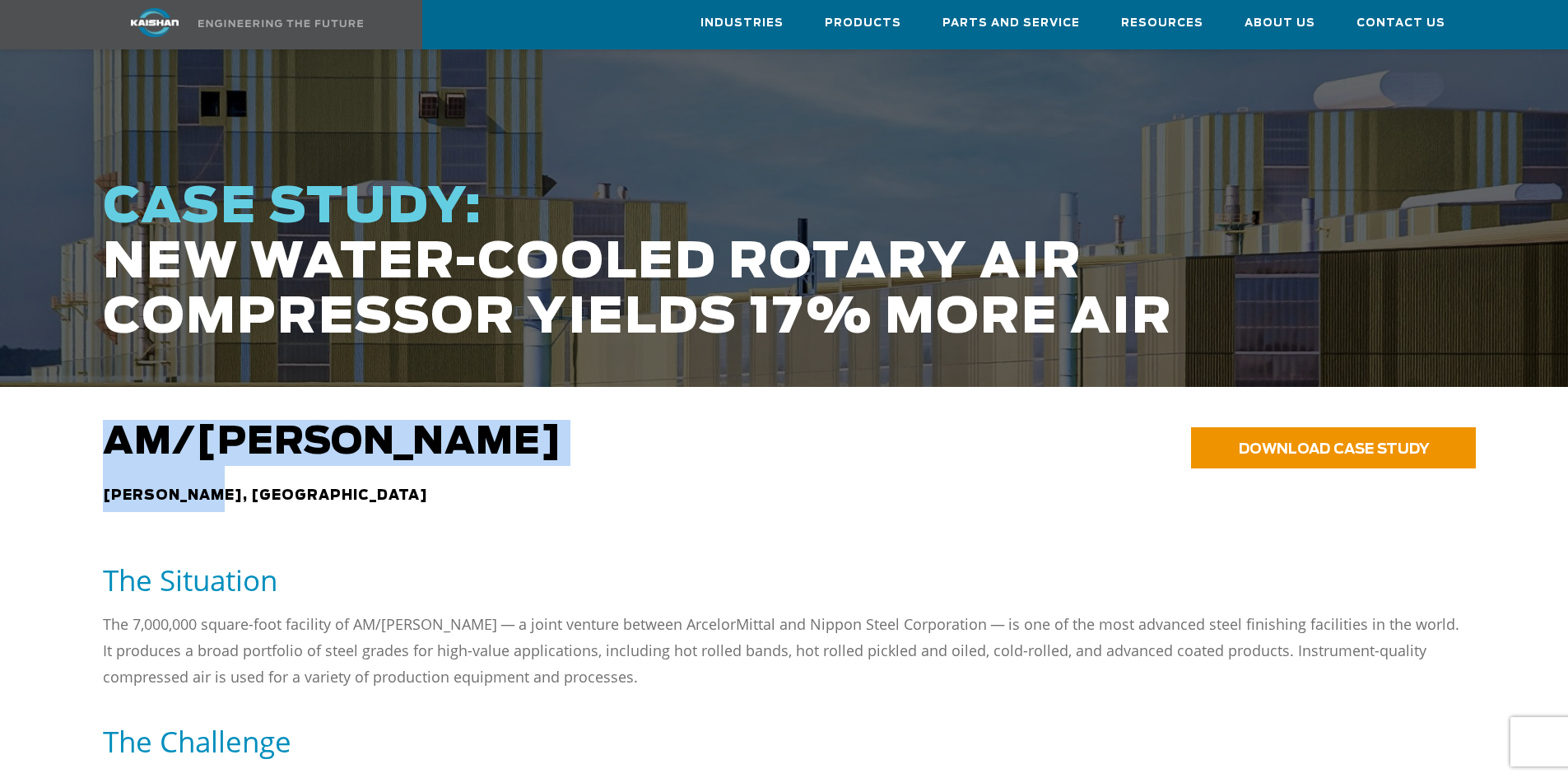
drag, startPoint x: 236, startPoint y: 471, endPoint x: 85, endPoint y: 474, distance: 151.0
click at [85, 474] on div "AM/NS CALVERT CALVERT, AL DOWNLOAD CASE STUDY" at bounding box center [784, 483] width 1443 height 125
click at [114, 489] on span "CALVERT, AL" at bounding box center [266, 495] width 325 height 13
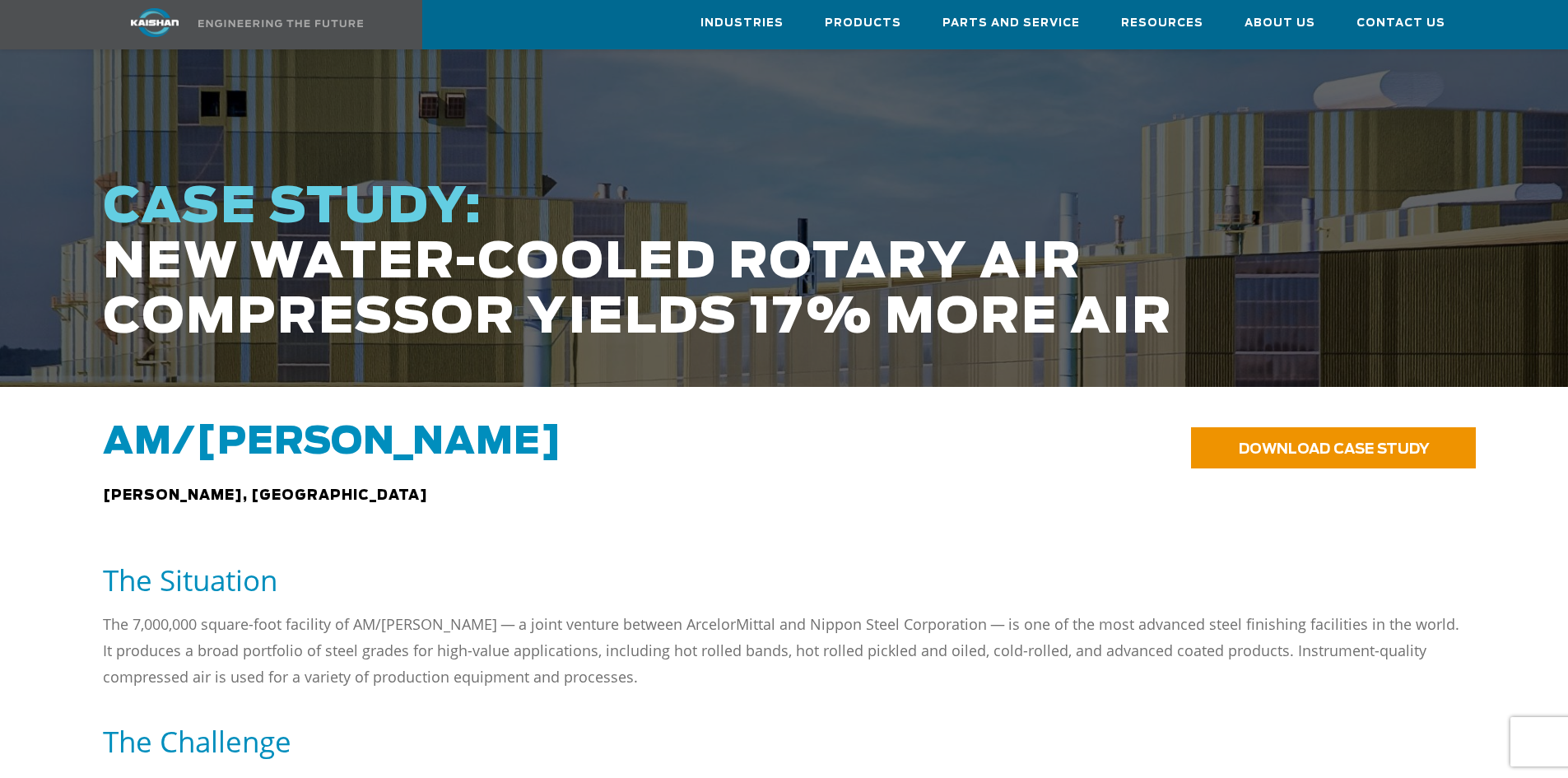
click at [133, 489] on span "CALVERT, AL" at bounding box center [266, 495] width 325 height 13
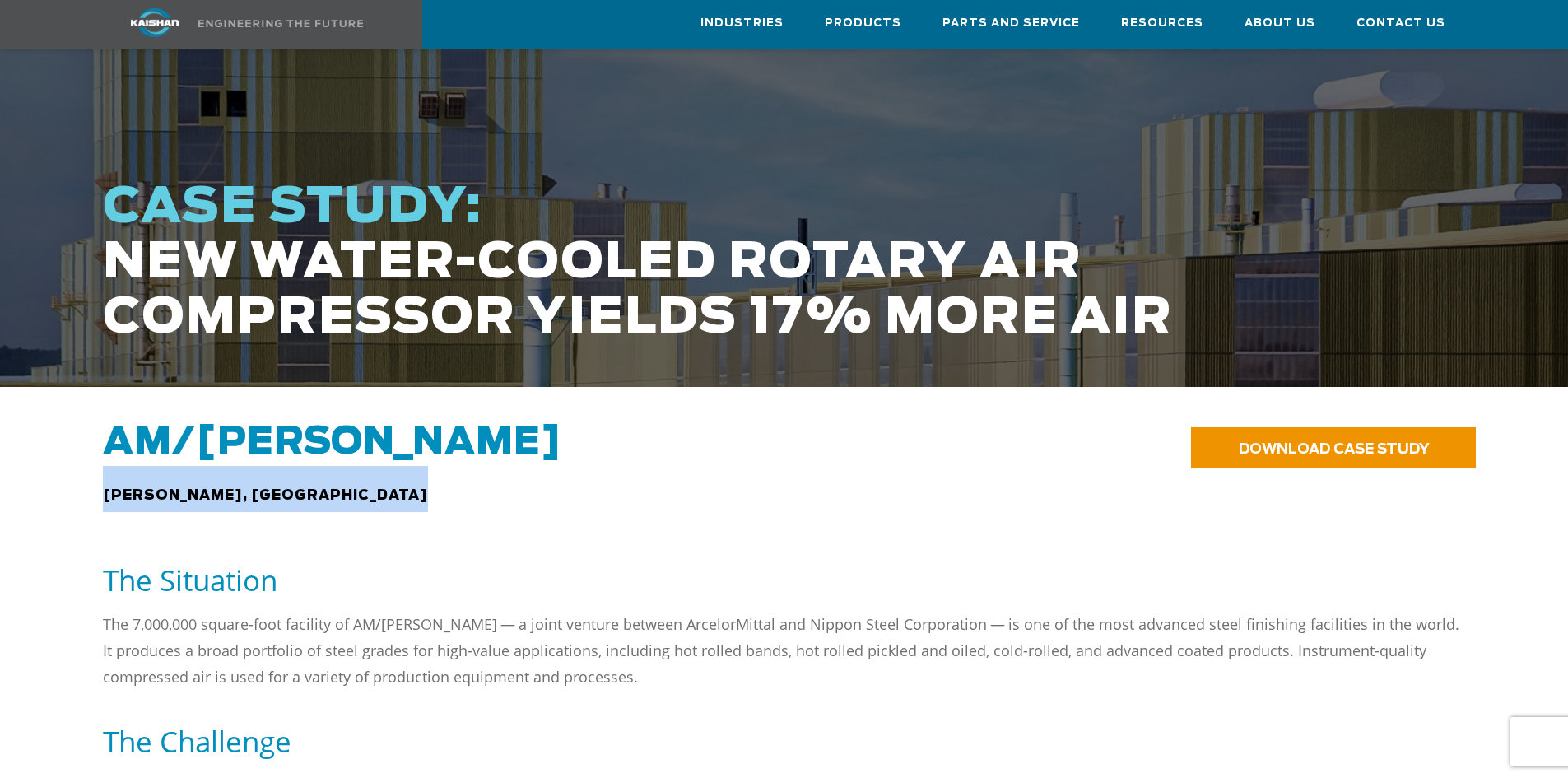
click at [133, 489] on span "CALVERT, AL" at bounding box center [266, 495] width 325 height 13
copy span "CALVERT, AL"
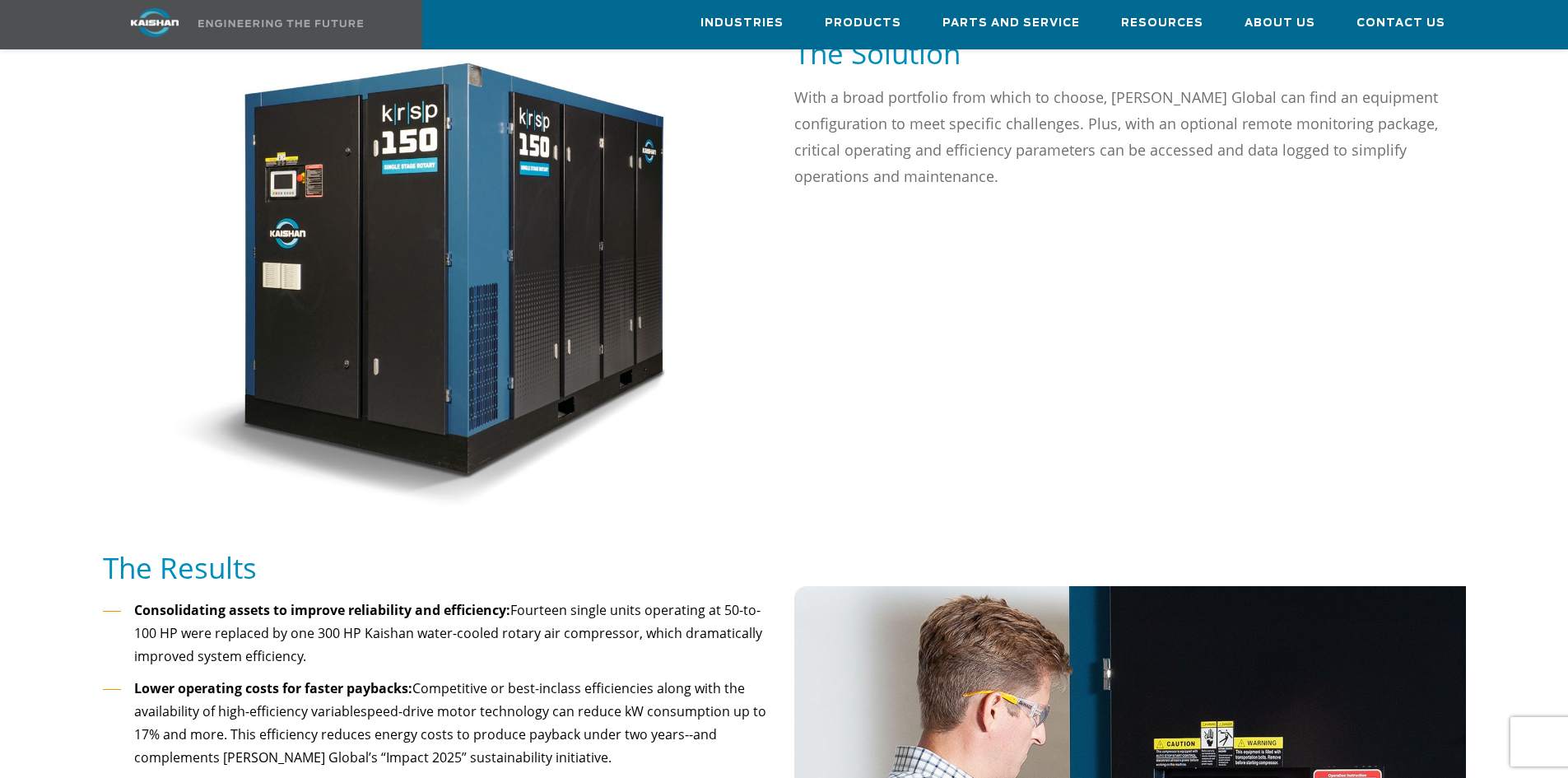
scroll to position [658, 0]
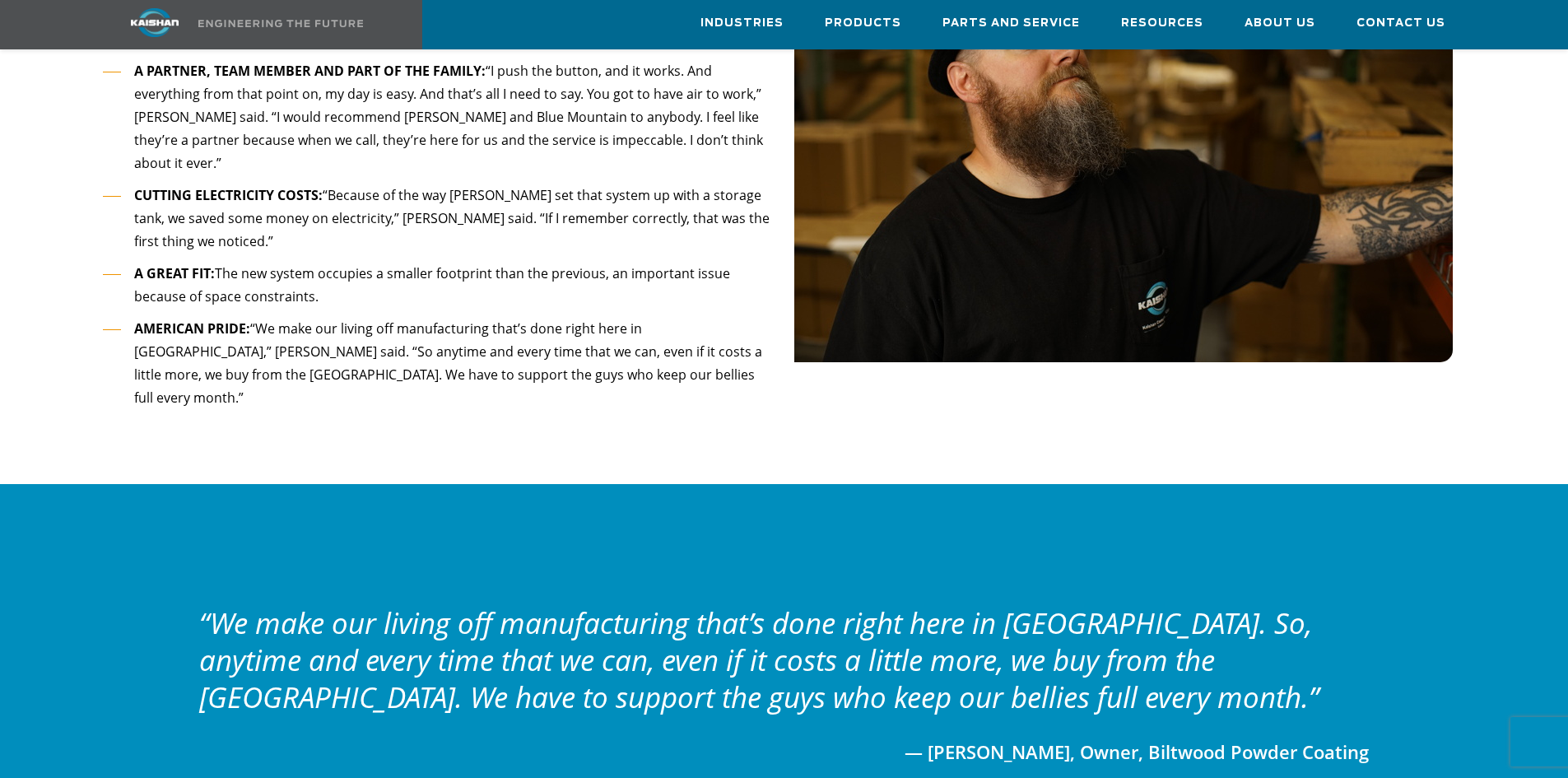
scroll to position [2057, 0]
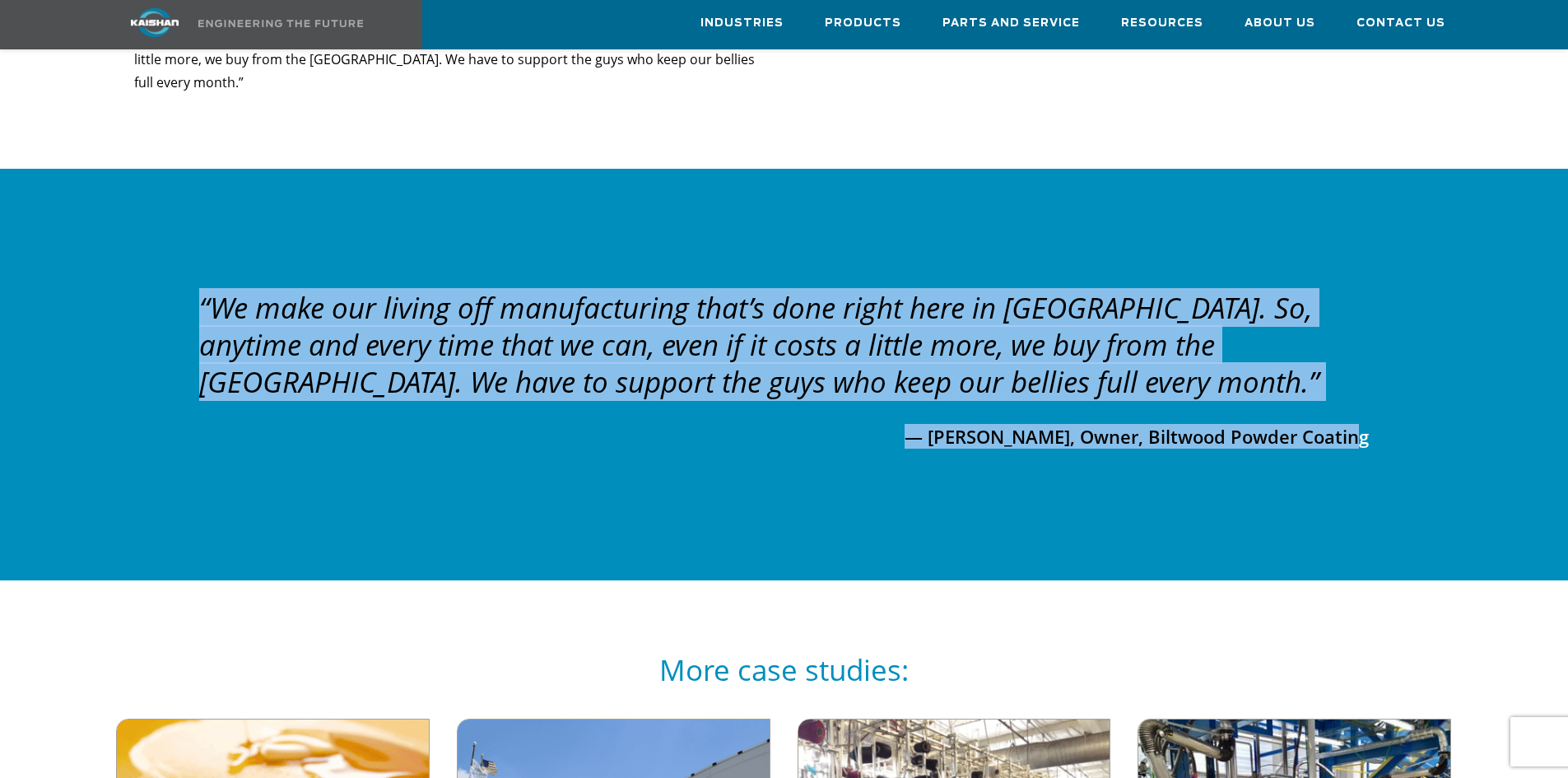
drag, startPoint x: 1412, startPoint y: 367, endPoint x: 195, endPoint y: 224, distance: 1225.4
click at [195, 289] on div "“We make our living off manufacturing that’s done right here in the United Stat…" at bounding box center [784, 376] width 1273 height 172
copy div "“We make our living off manufacturing that’s done right here in the United Stat…"
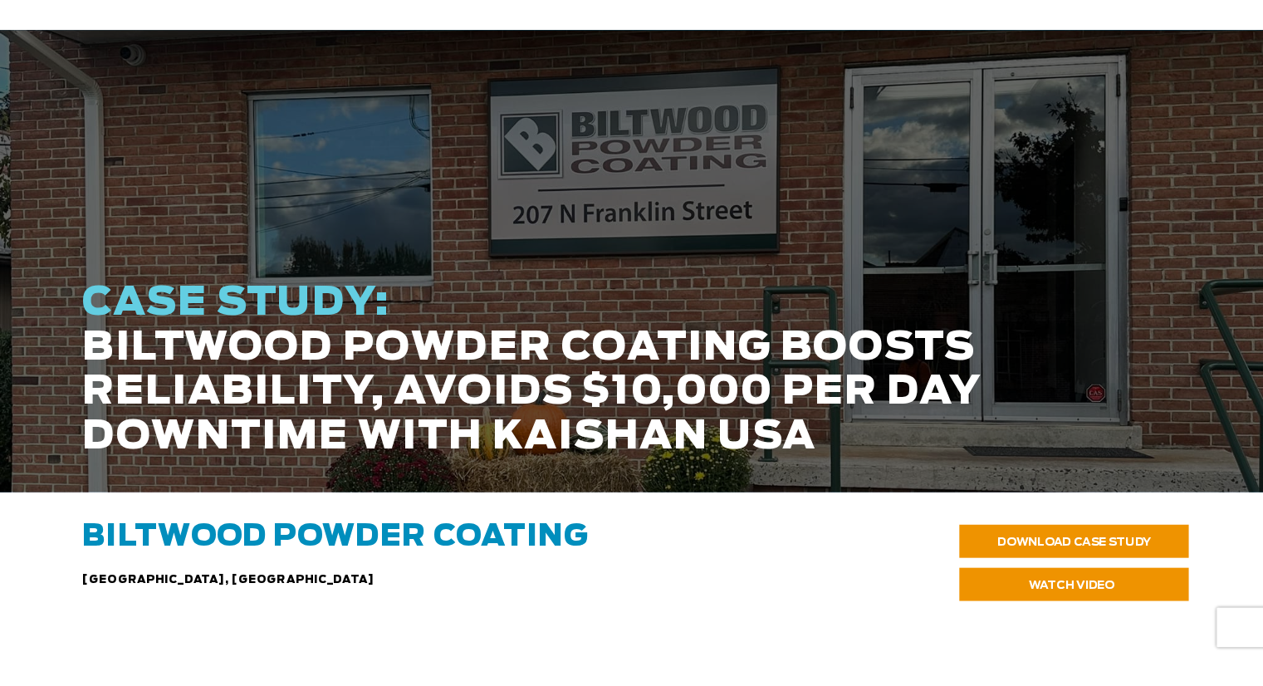
scroll to position [332, 0]
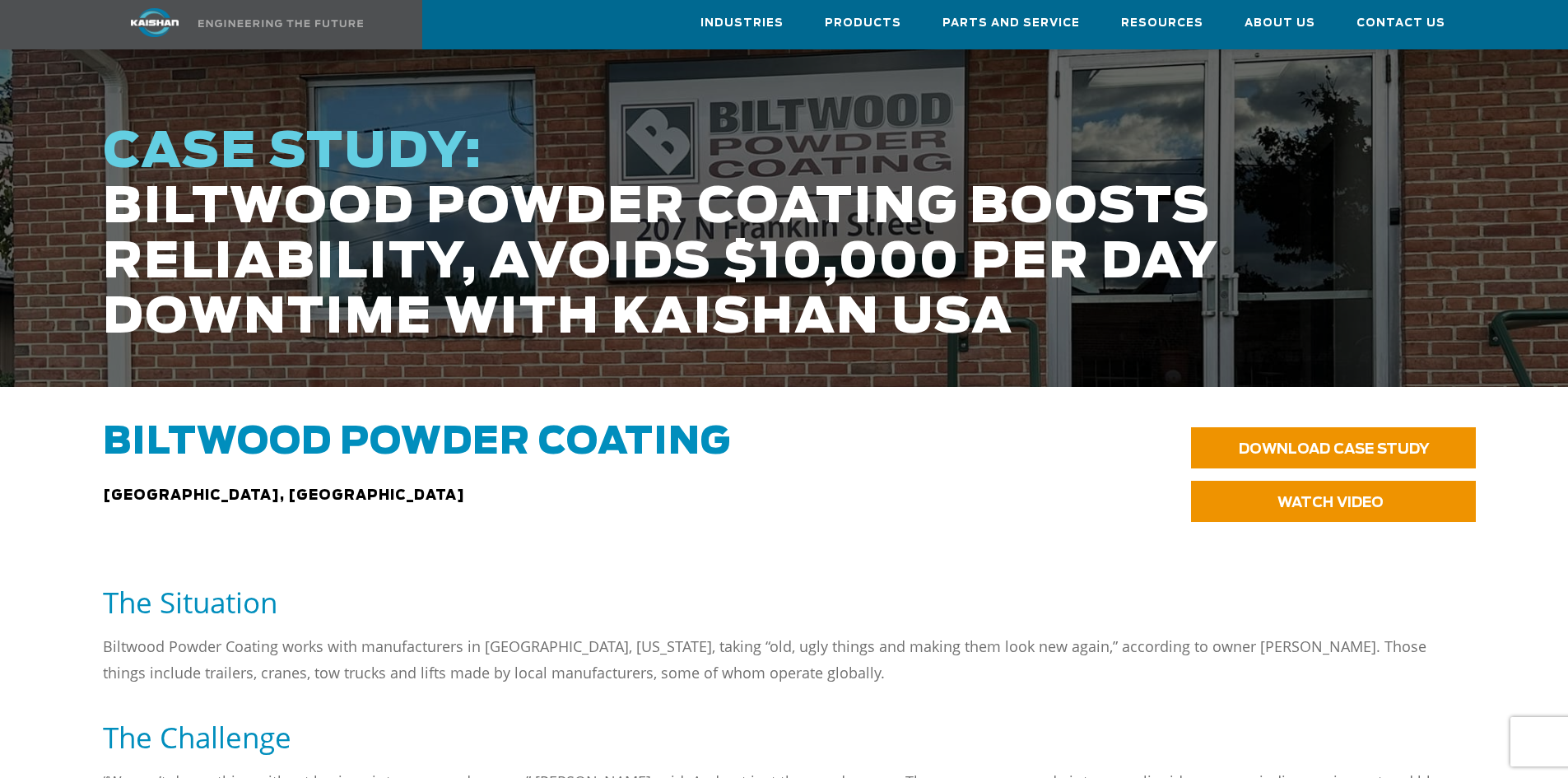
click at [225, 489] on span "Waynesboro, PA" at bounding box center [283, 495] width 362 height 13
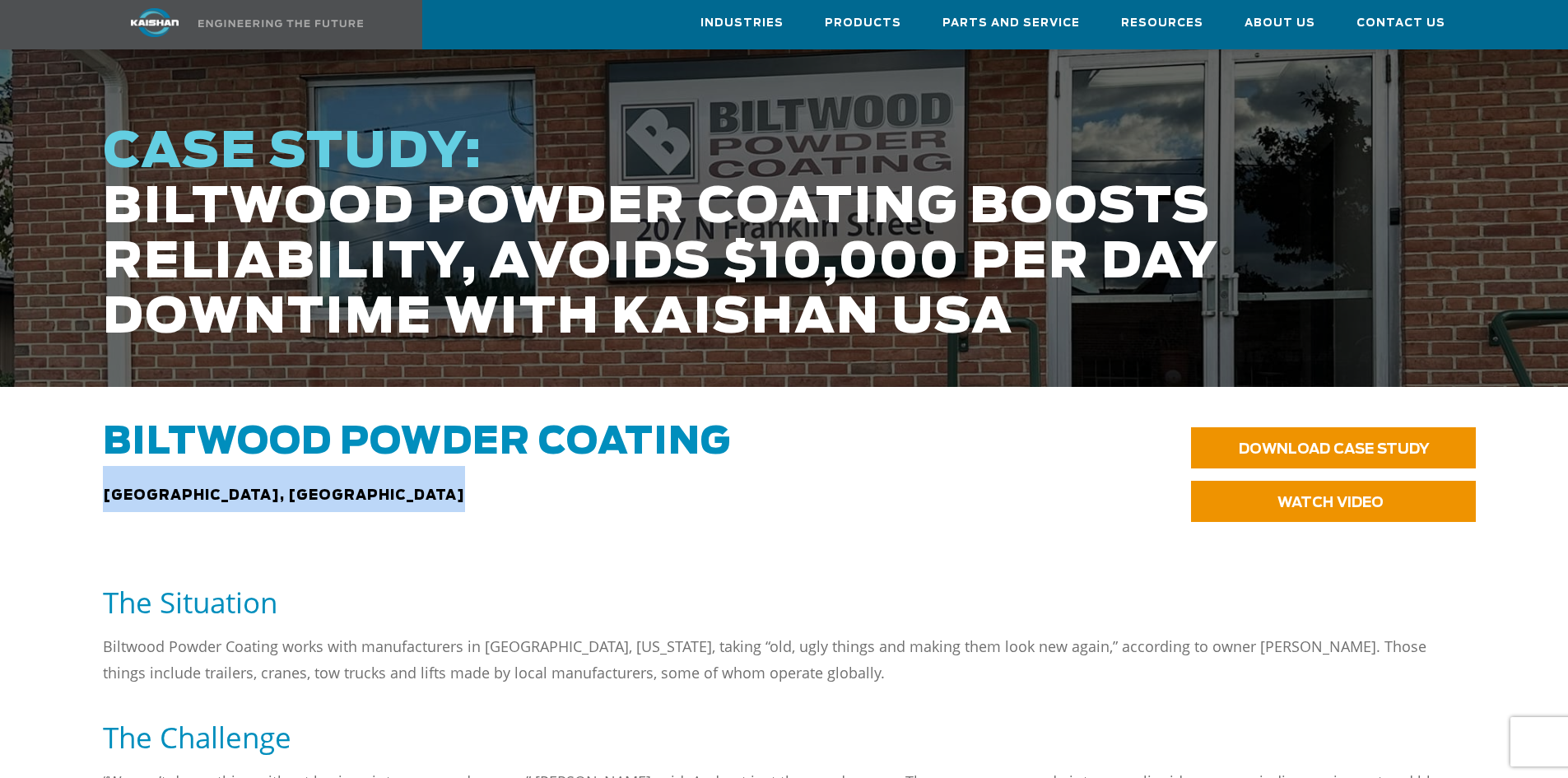
click at [225, 489] on span "Waynesboro, PA" at bounding box center [283, 495] width 362 height 13
copy span "Waynesboro, PA"
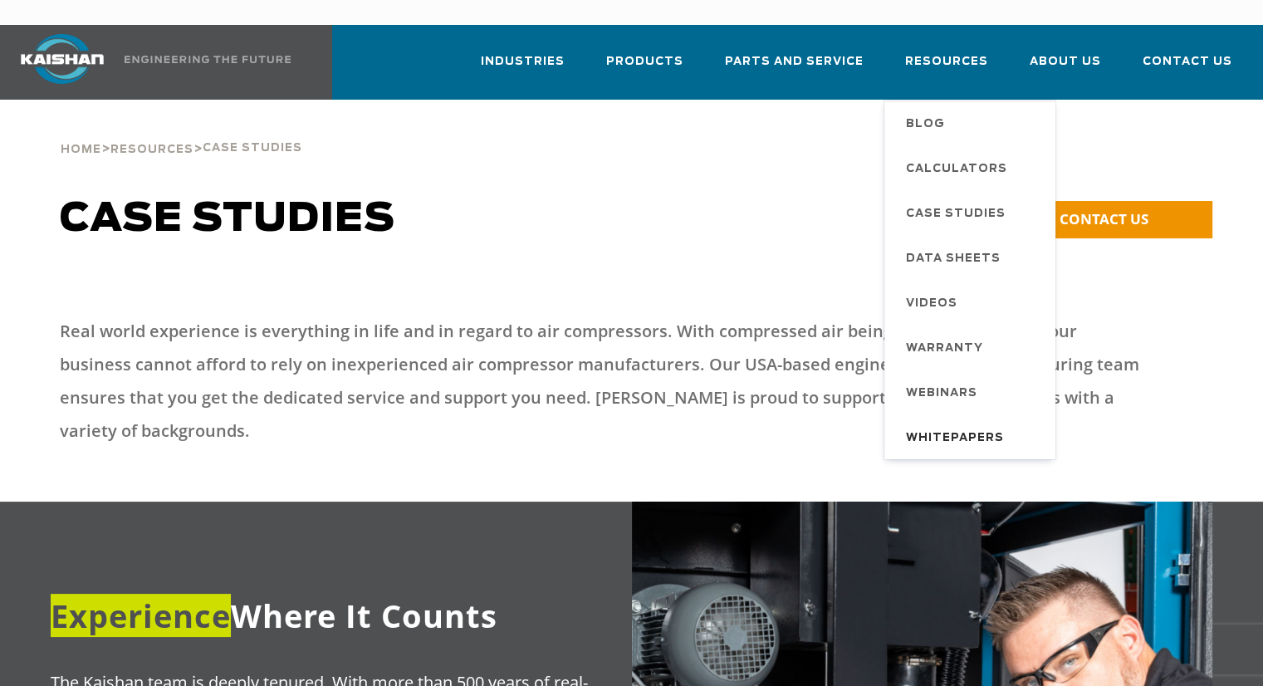
click at [953, 424] on span "Whitepapers" at bounding box center [955, 438] width 98 height 28
click at [957, 424] on span "Whitepapers" at bounding box center [955, 438] width 98 height 28
click at [970, 52] on span "Resources" at bounding box center [946, 63] width 83 height 22
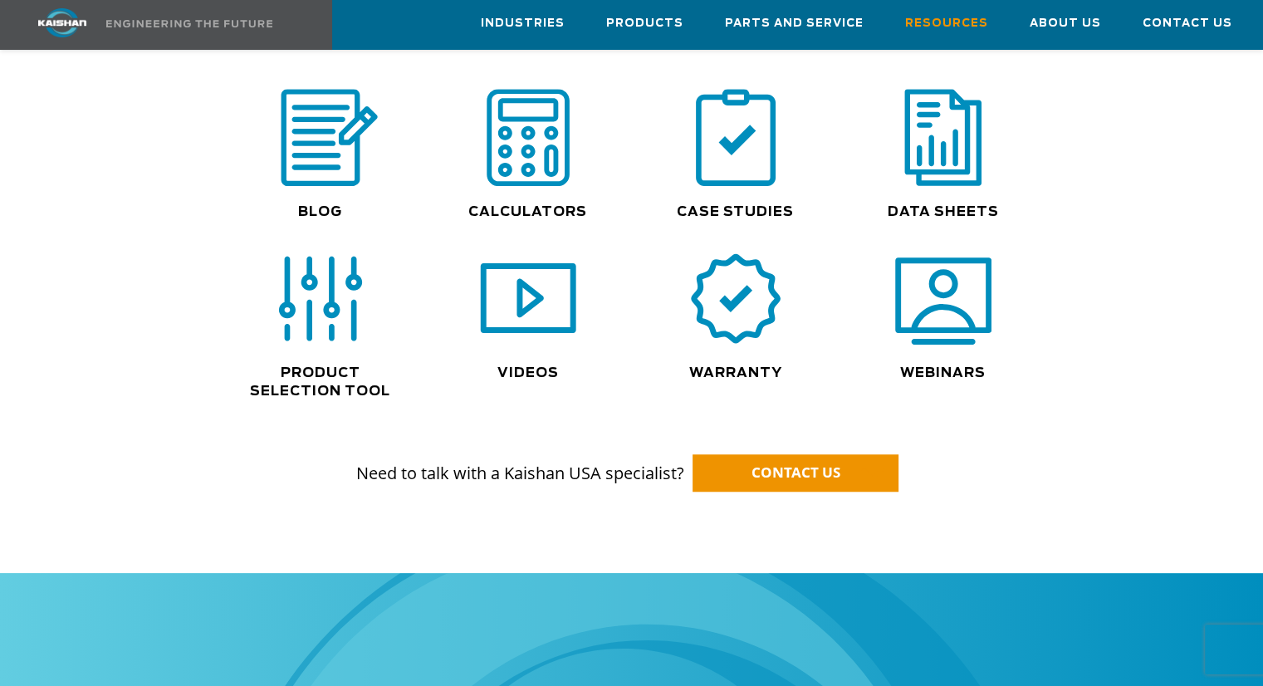
scroll to position [1249, 0]
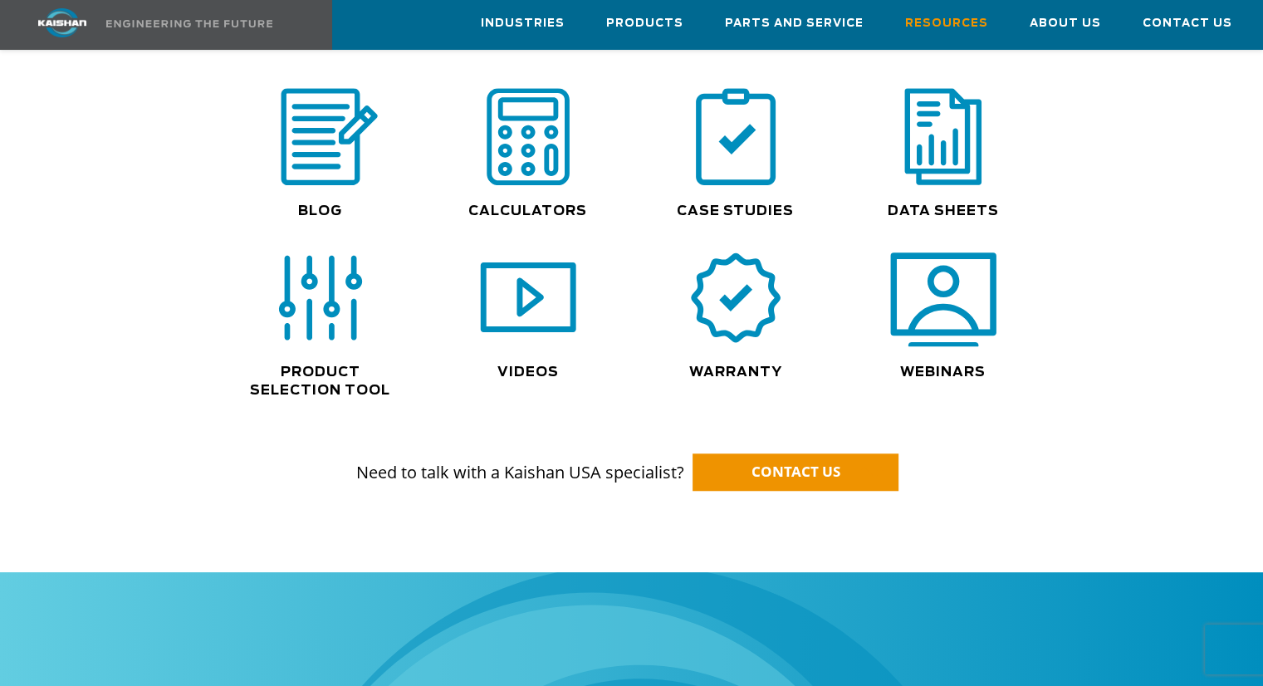
click at [937, 260] on img at bounding box center [943, 298] width 106 height 107
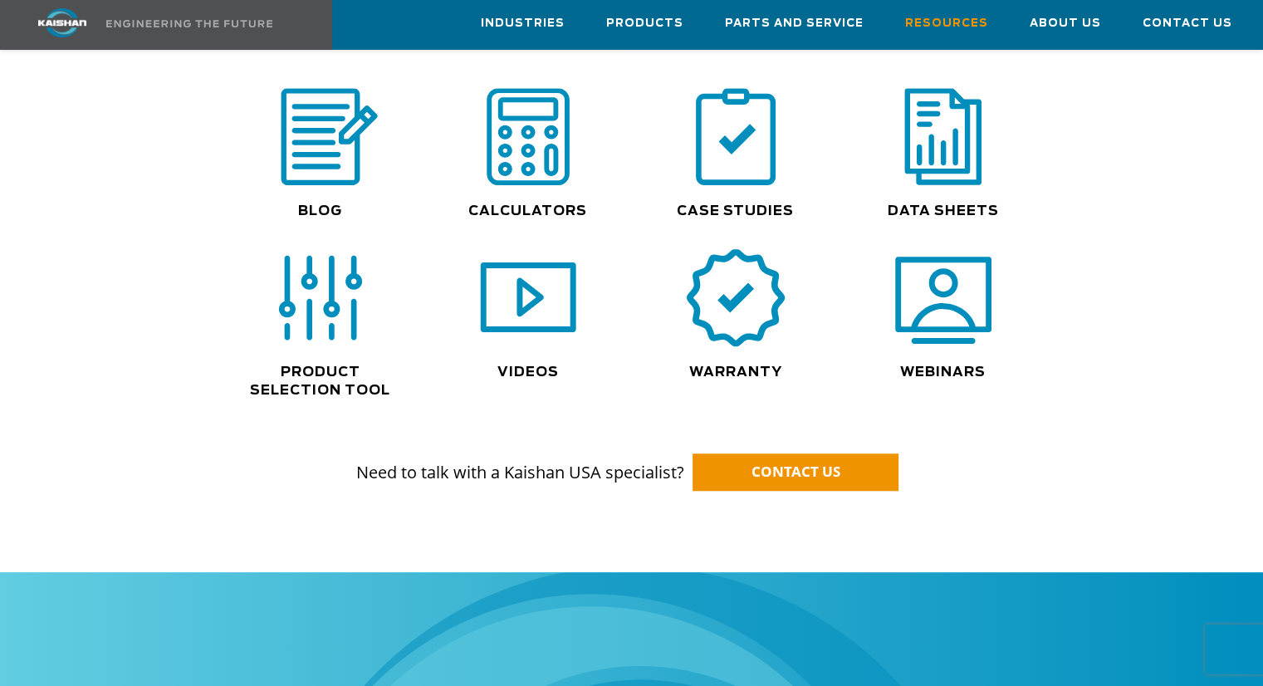
click at [730, 270] on img at bounding box center [736, 298] width 106 height 107
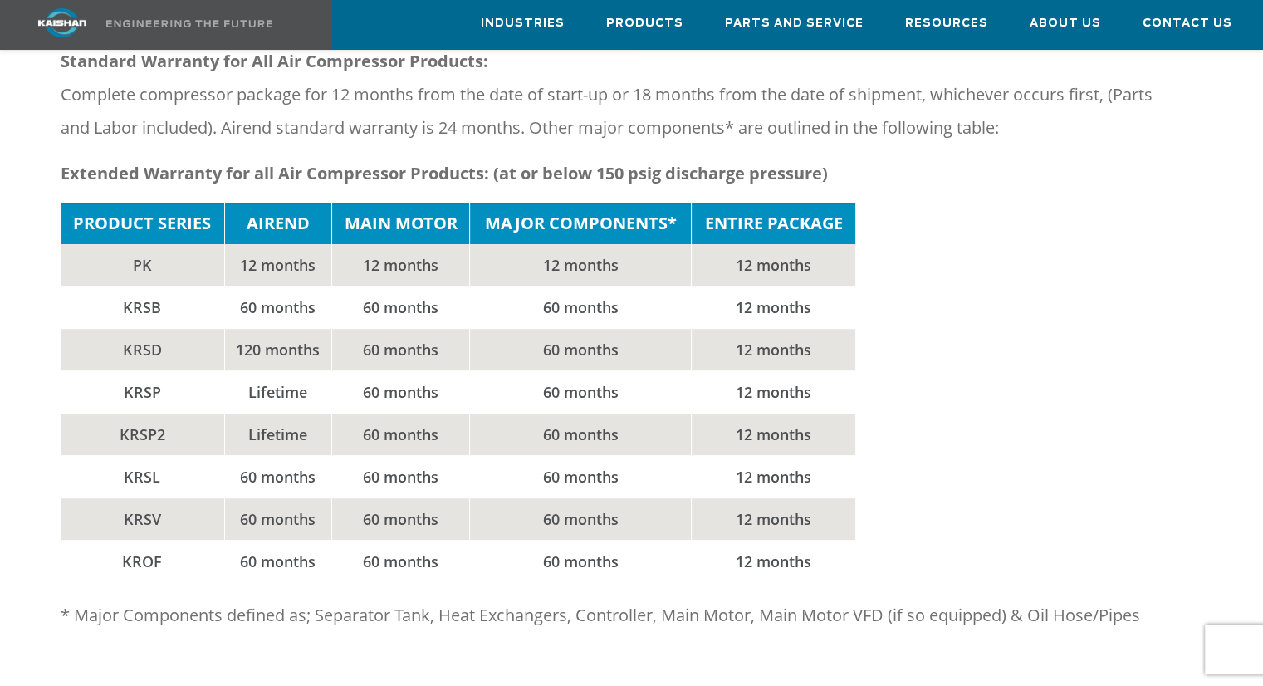
scroll to position [329, 0]
